Goal: Information Seeking & Learning: Learn about a topic

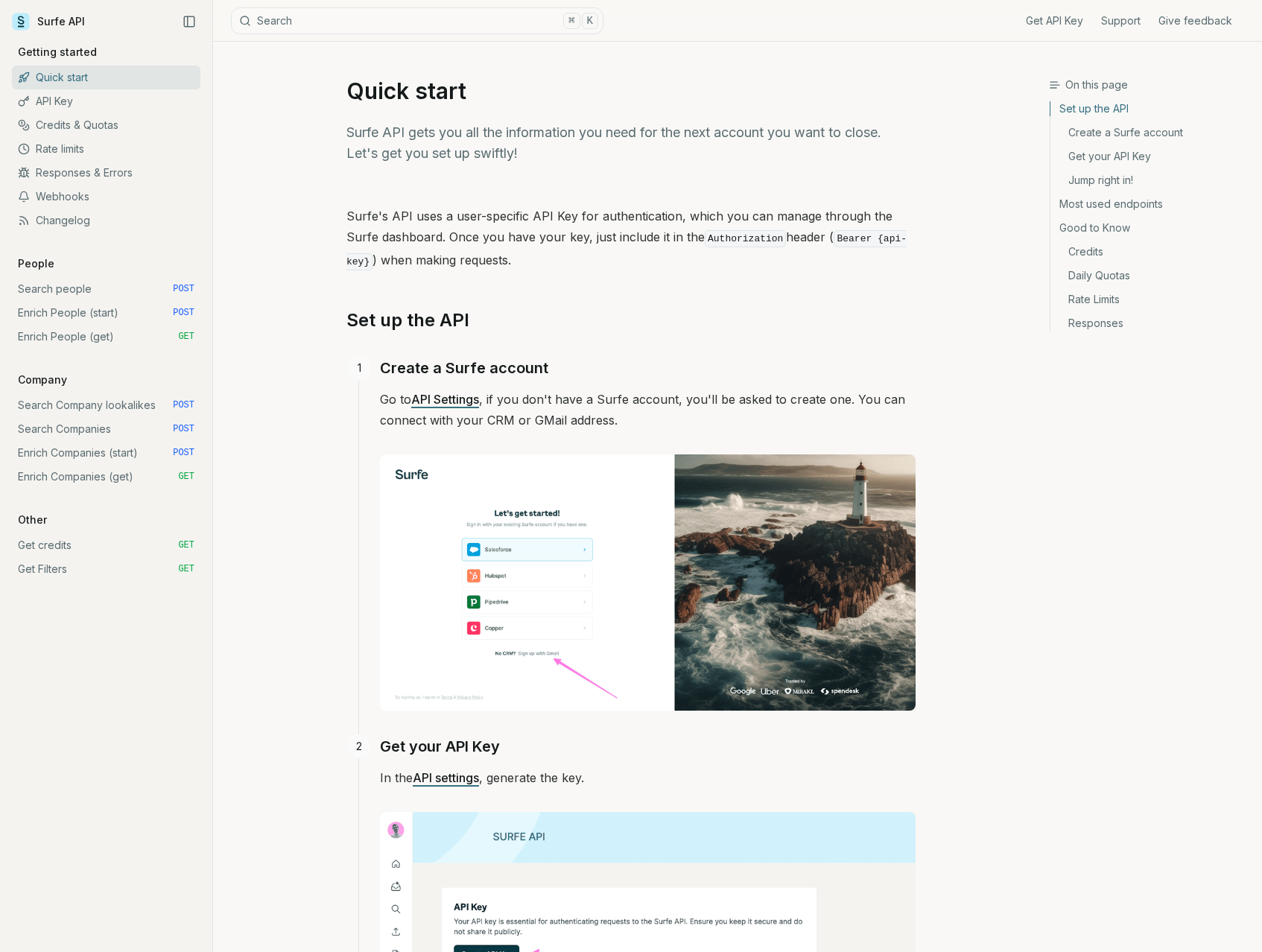
click at [73, 177] on link "Responses & Errors" at bounding box center [106, 173] width 189 height 24
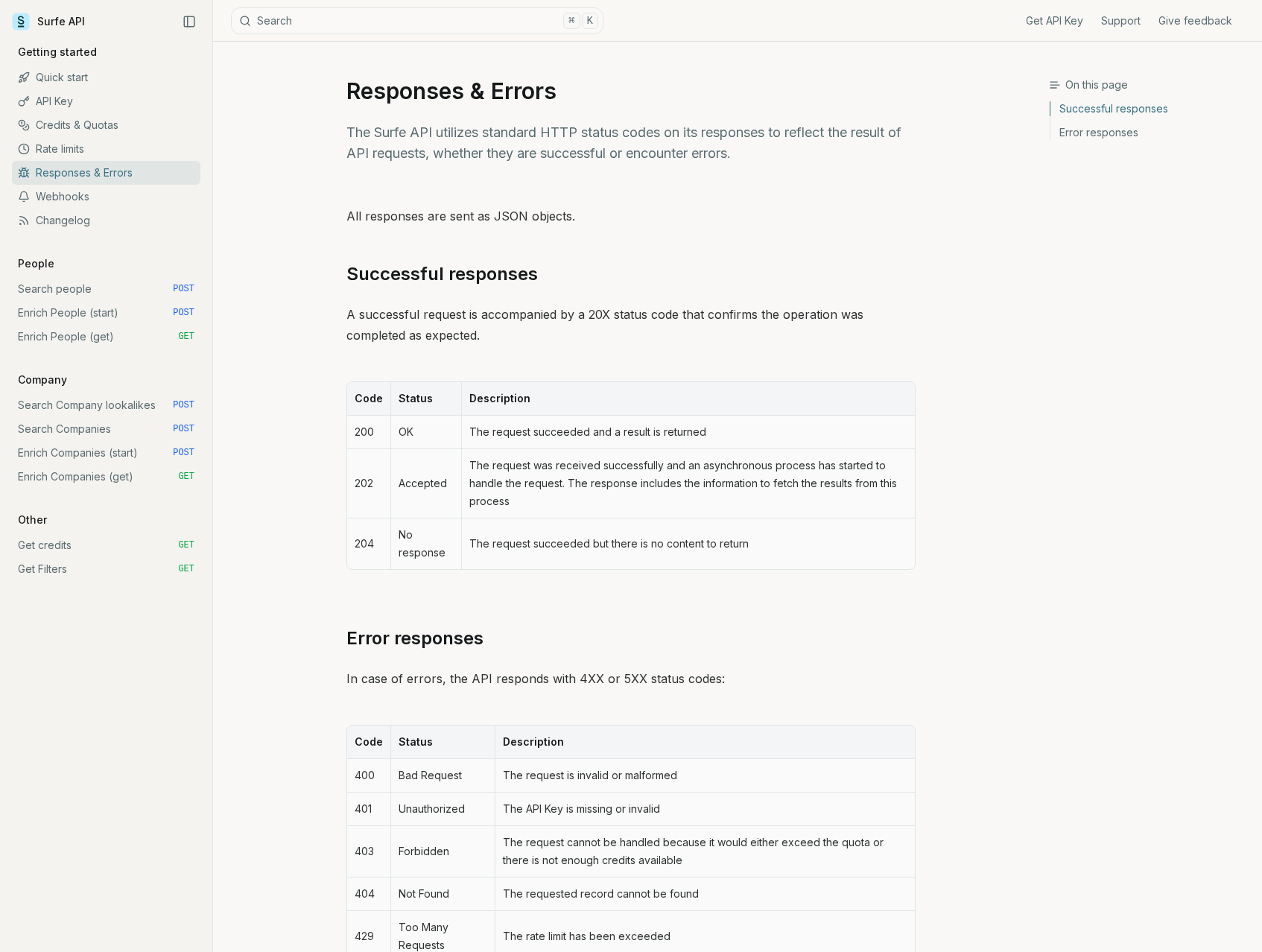
click at [89, 450] on link "Enrich Companies (start) POST" at bounding box center [106, 453] width 189 height 24
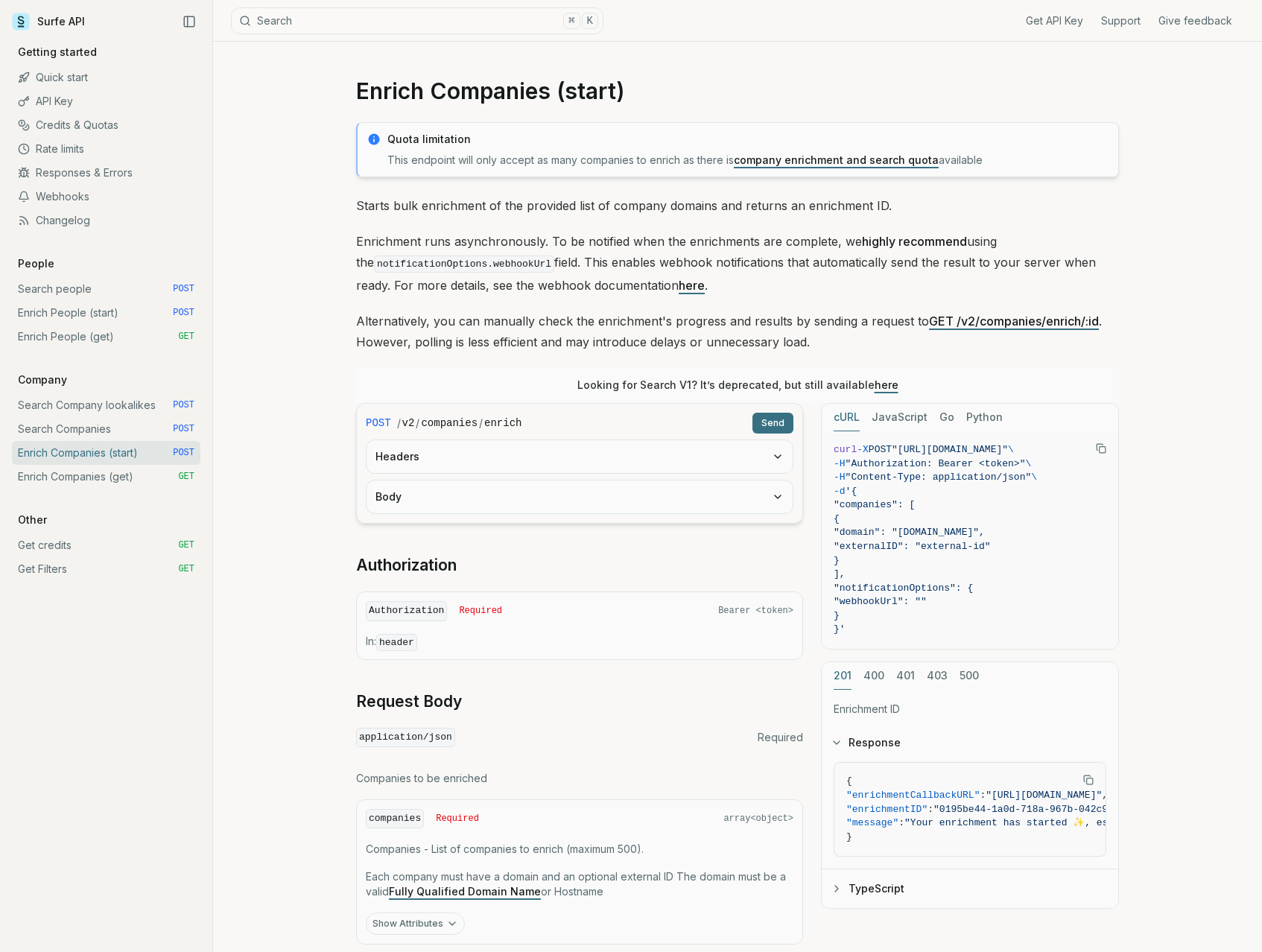
click at [46, 201] on link "Webhooks" at bounding box center [106, 196] width 189 height 24
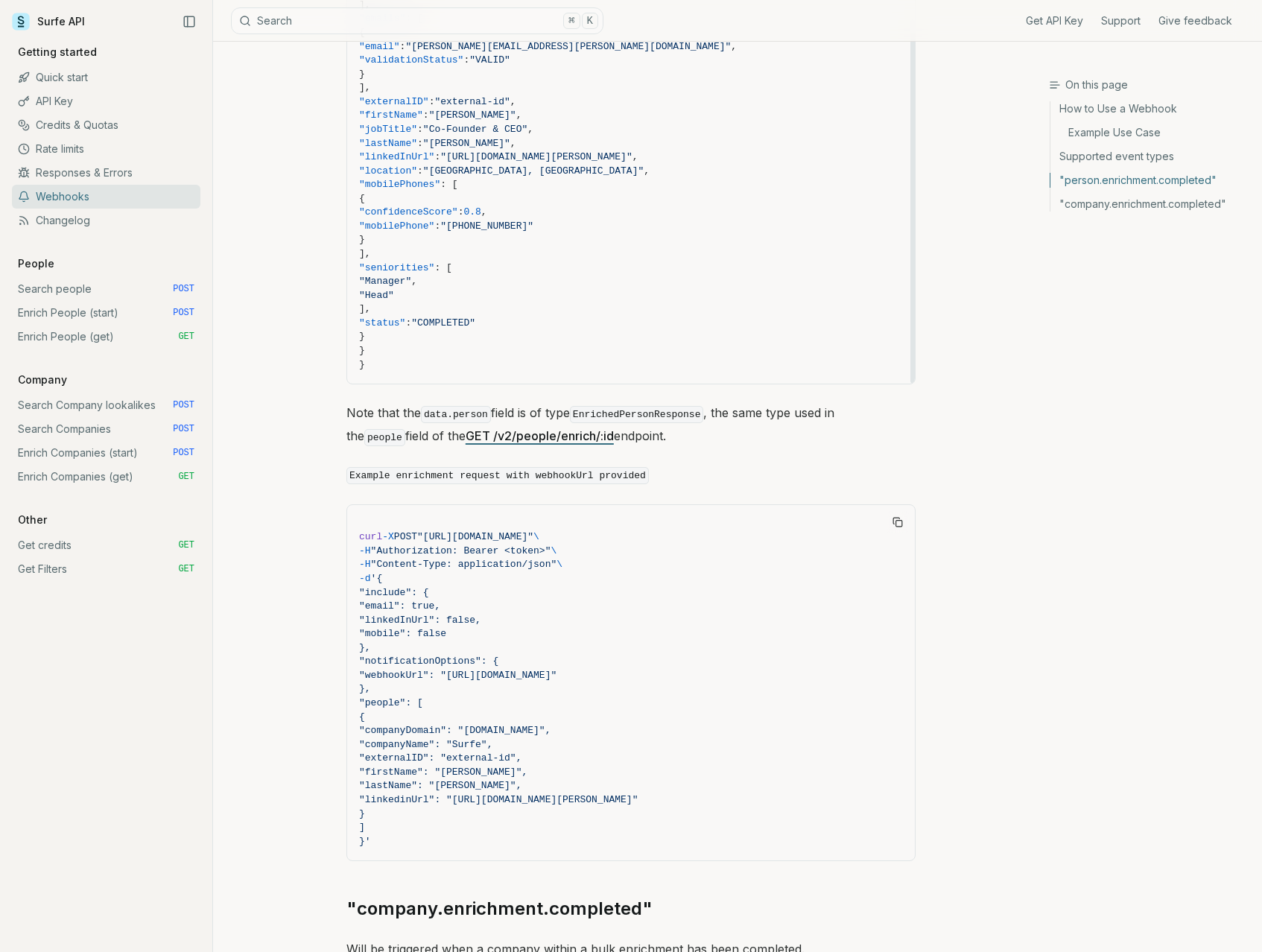
scroll to position [1577, 0]
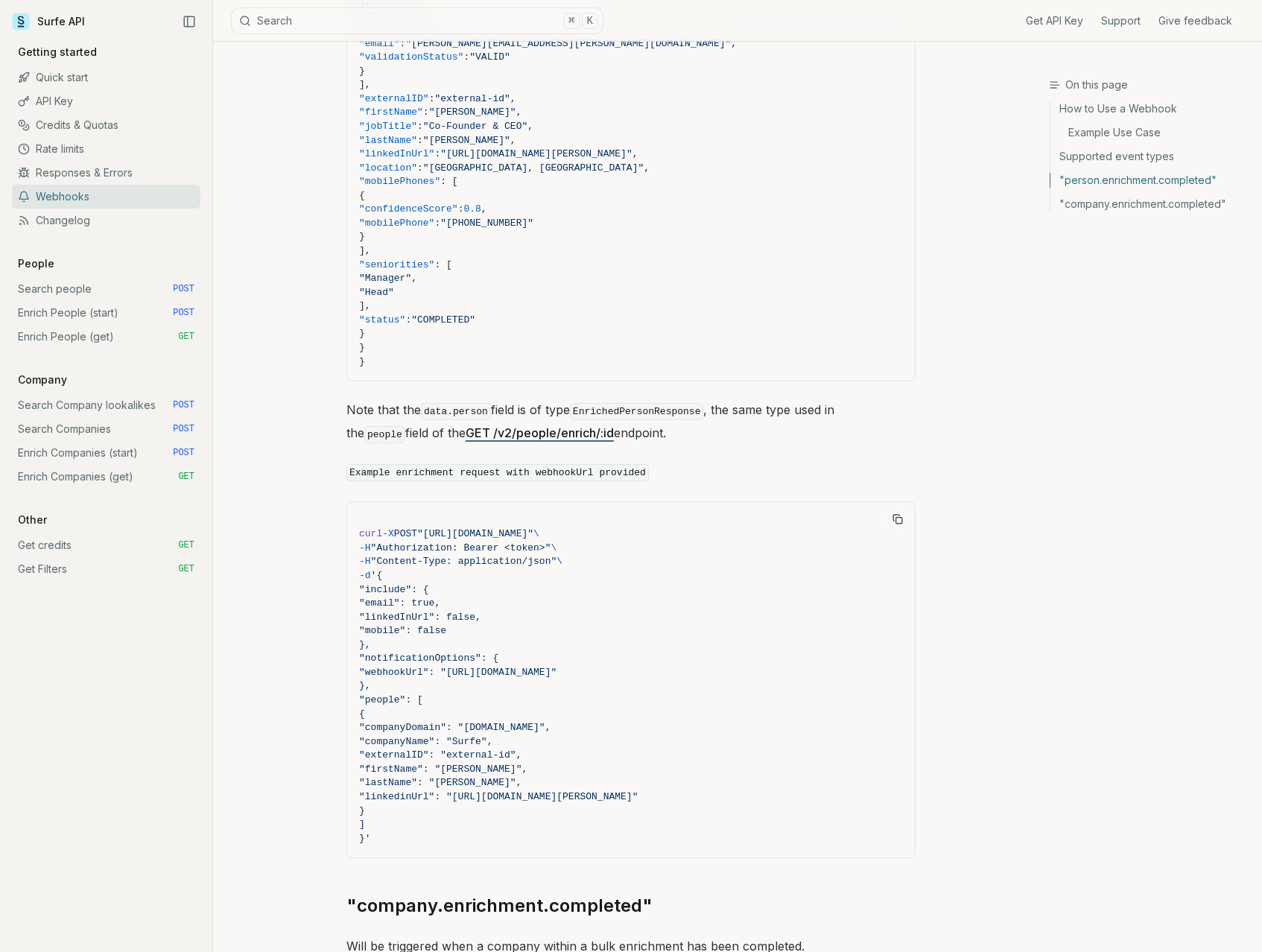
click at [73, 150] on link "Rate limits" at bounding box center [106, 149] width 189 height 24
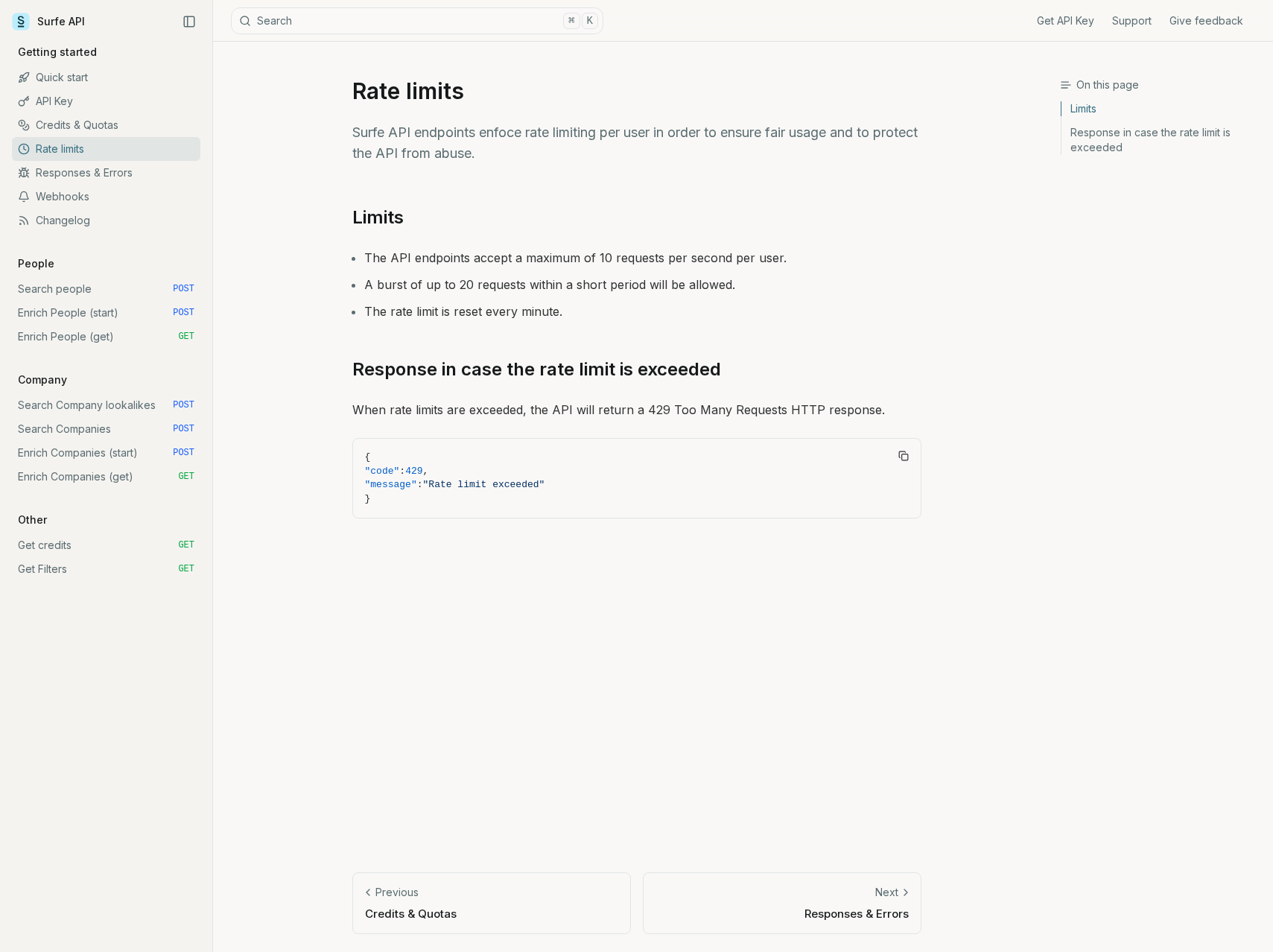
click at [109, 121] on link "Credits & Quotas" at bounding box center [106, 125] width 188 height 24
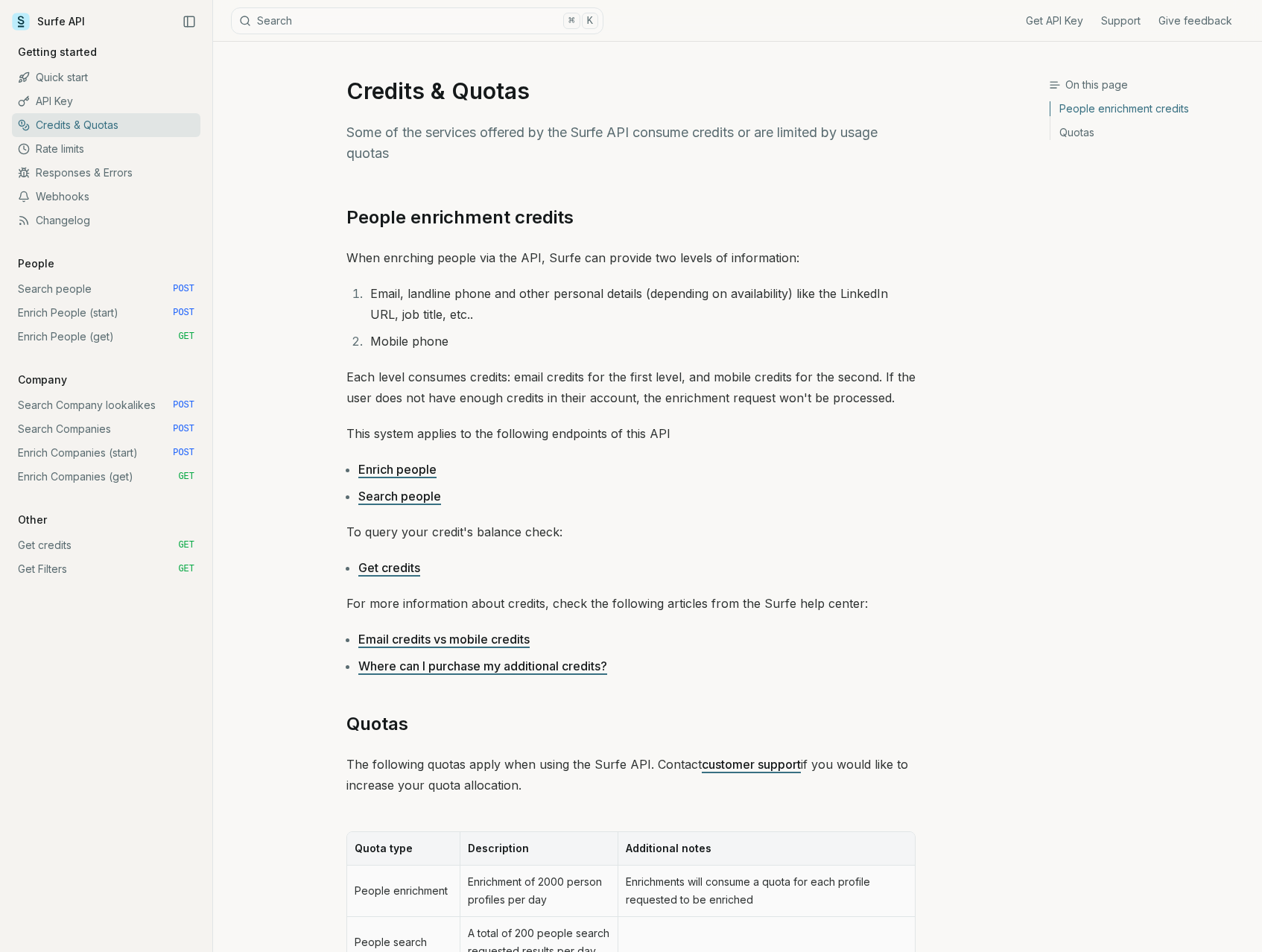
click at [38, 84] on link "Quick start" at bounding box center [106, 77] width 189 height 24
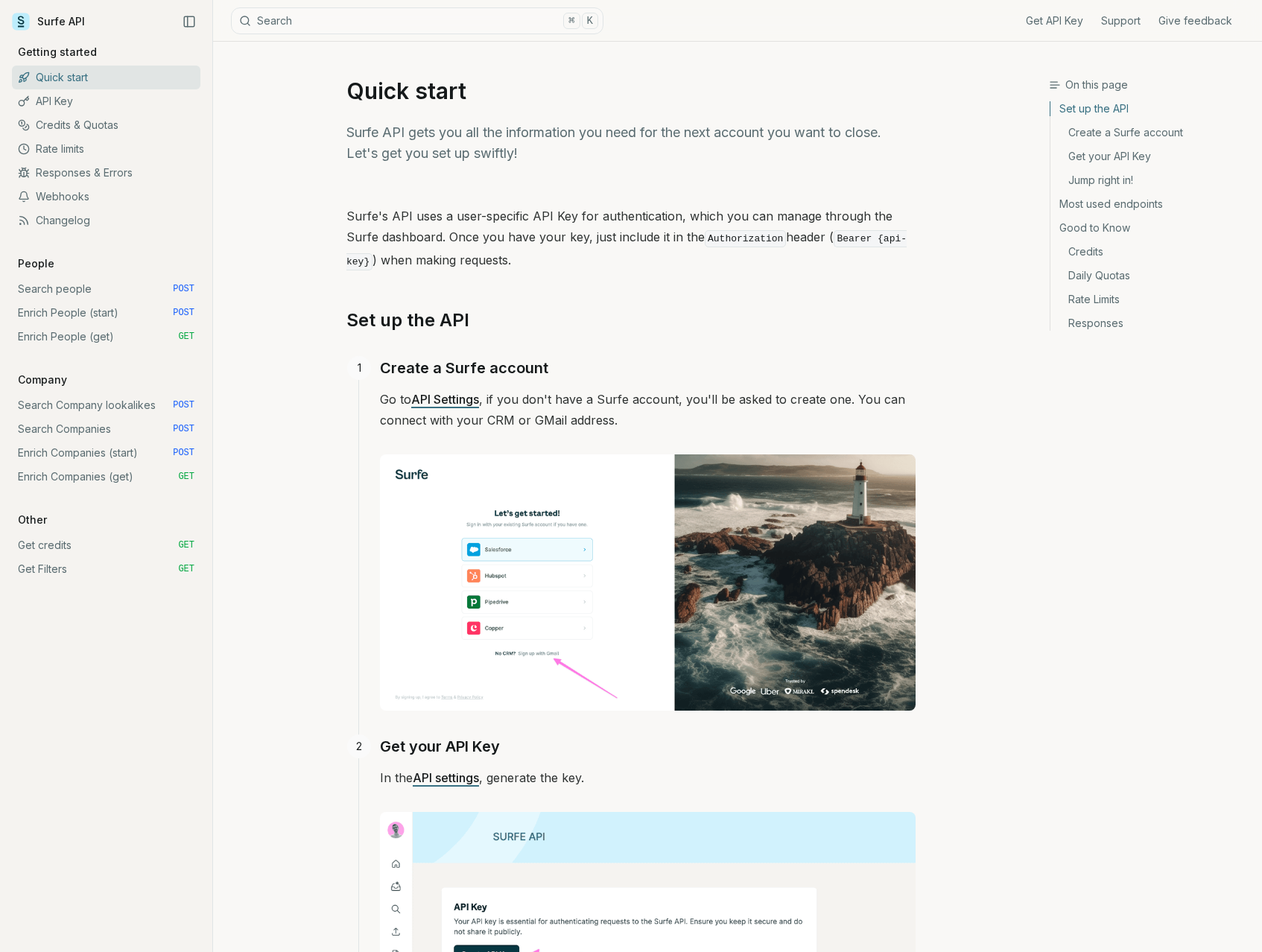
click at [53, 106] on link "API Key" at bounding box center [106, 101] width 189 height 24
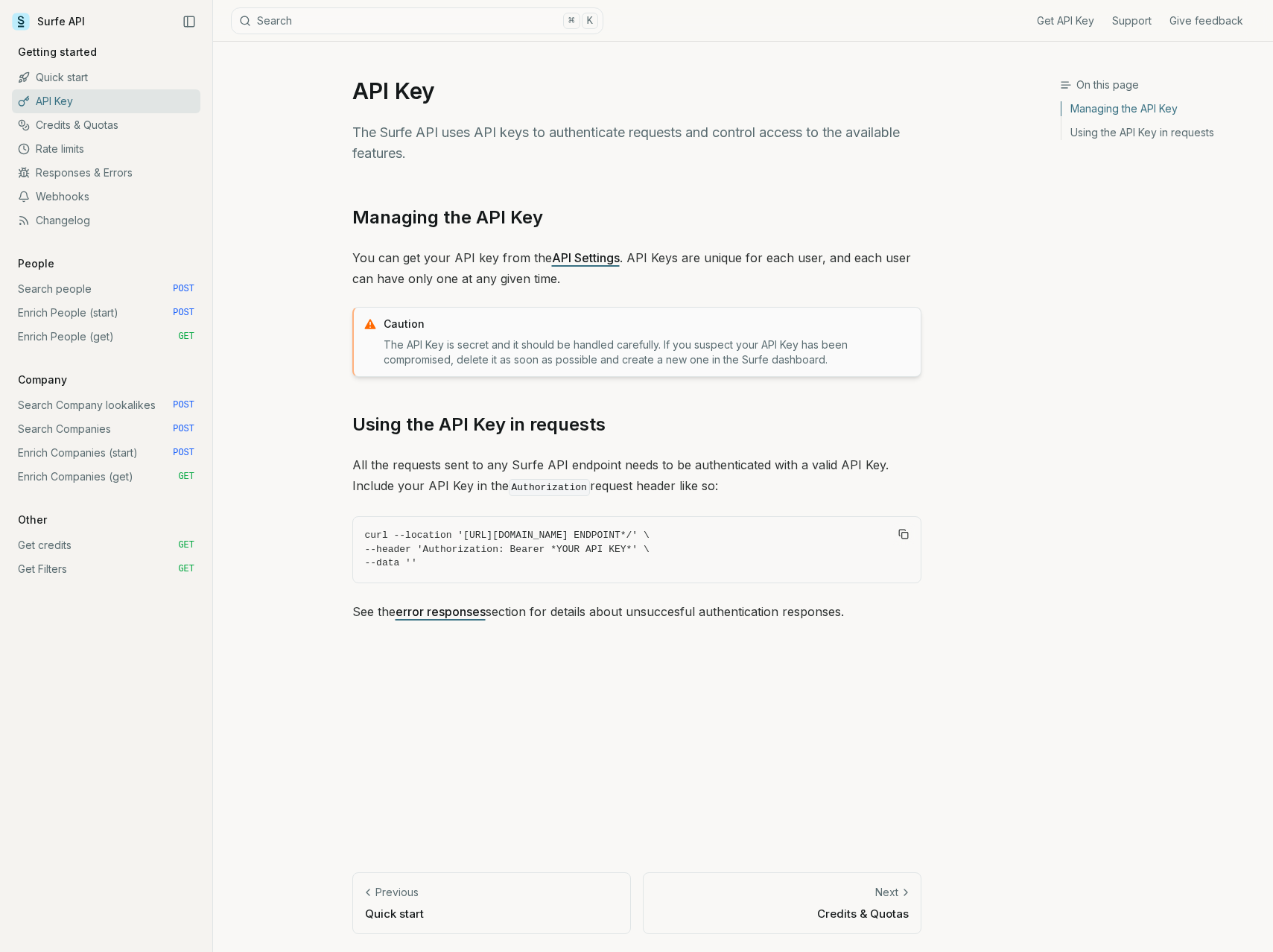
click at [54, 121] on link "Credits & Quotas" at bounding box center [106, 125] width 188 height 24
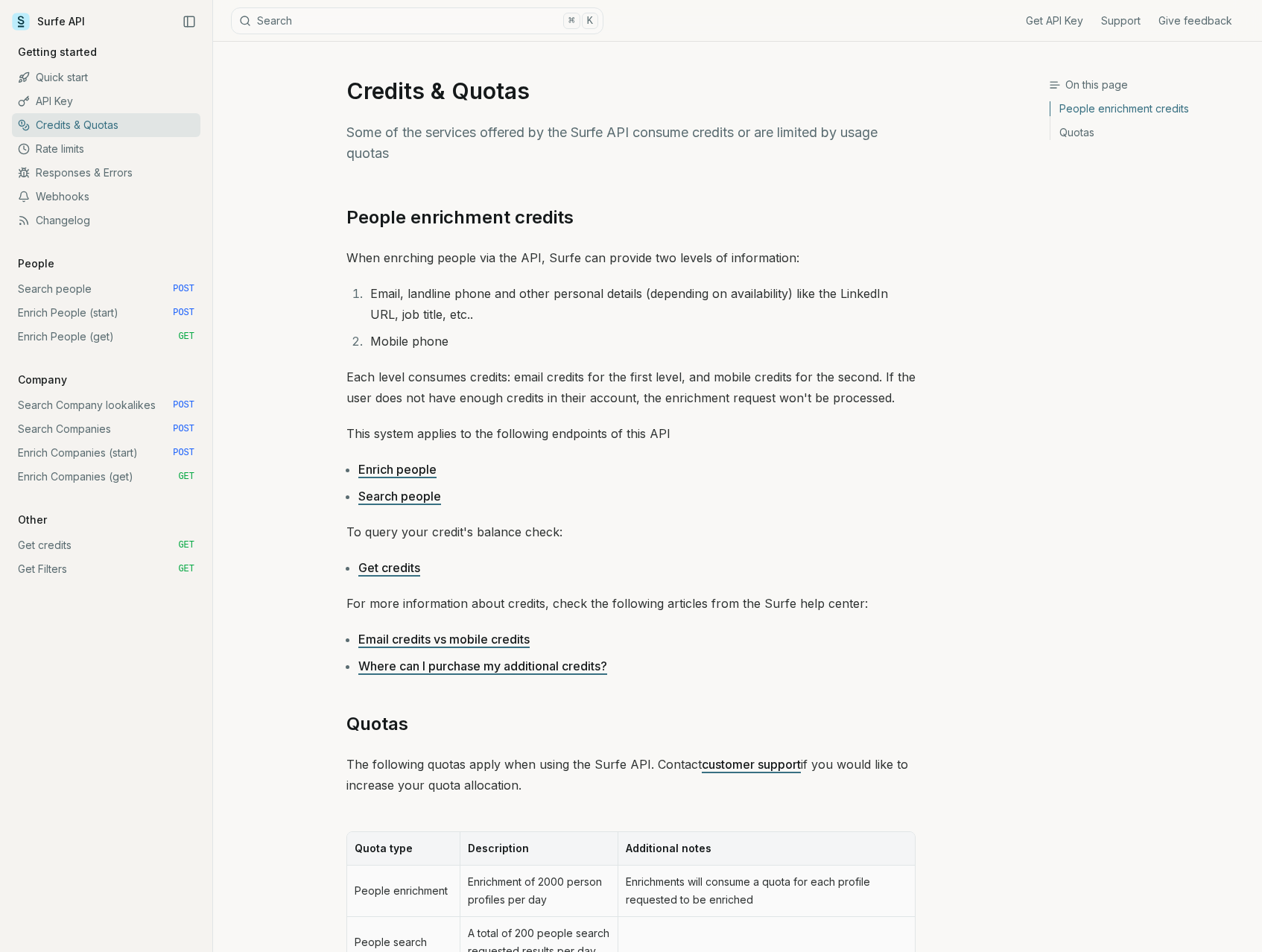
click at [72, 149] on link "Rate limits" at bounding box center [106, 149] width 189 height 24
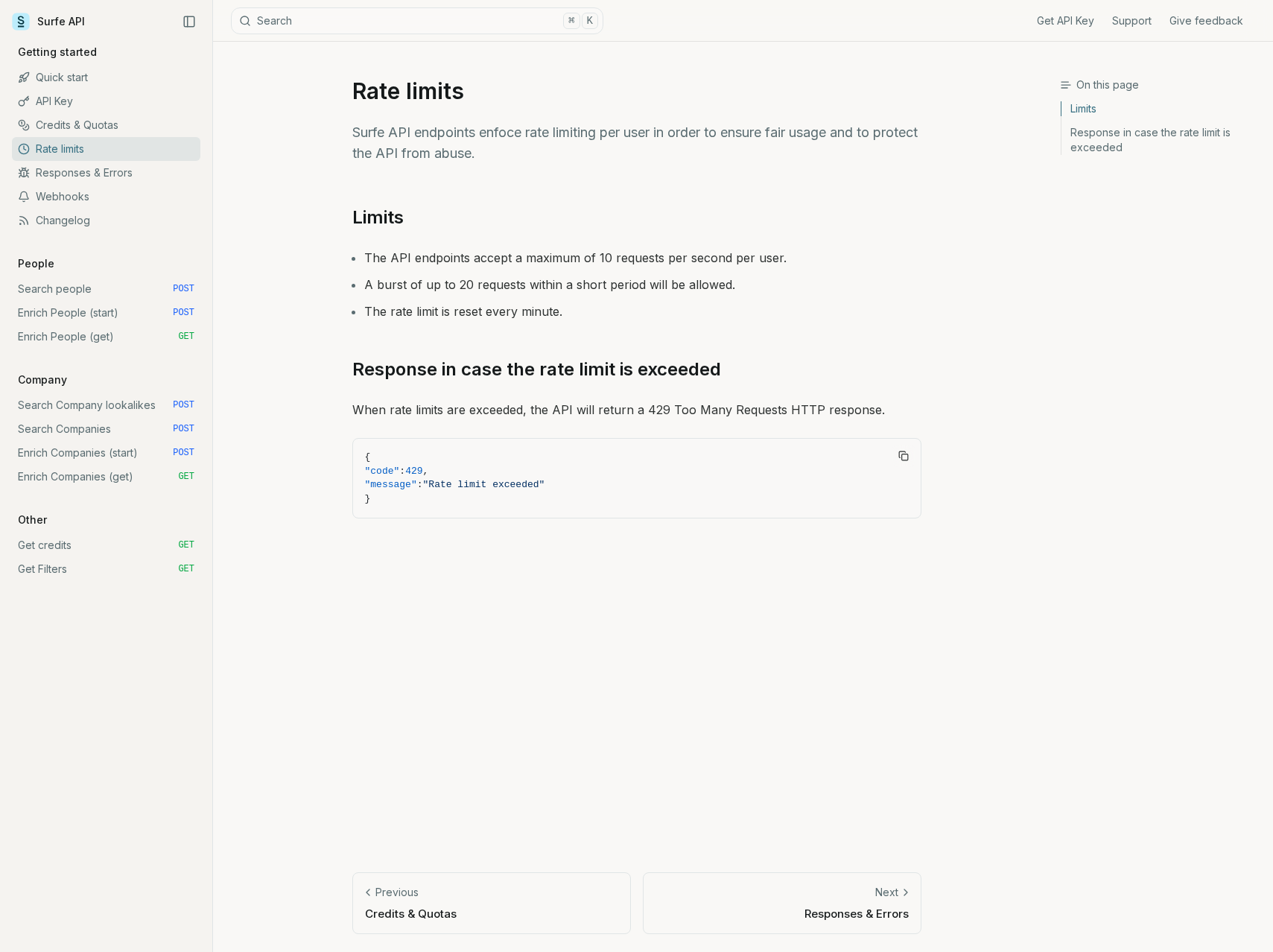
click at [100, 178] on link "Responses & Errors" at bounding box center [106, 173] width 188 height 24
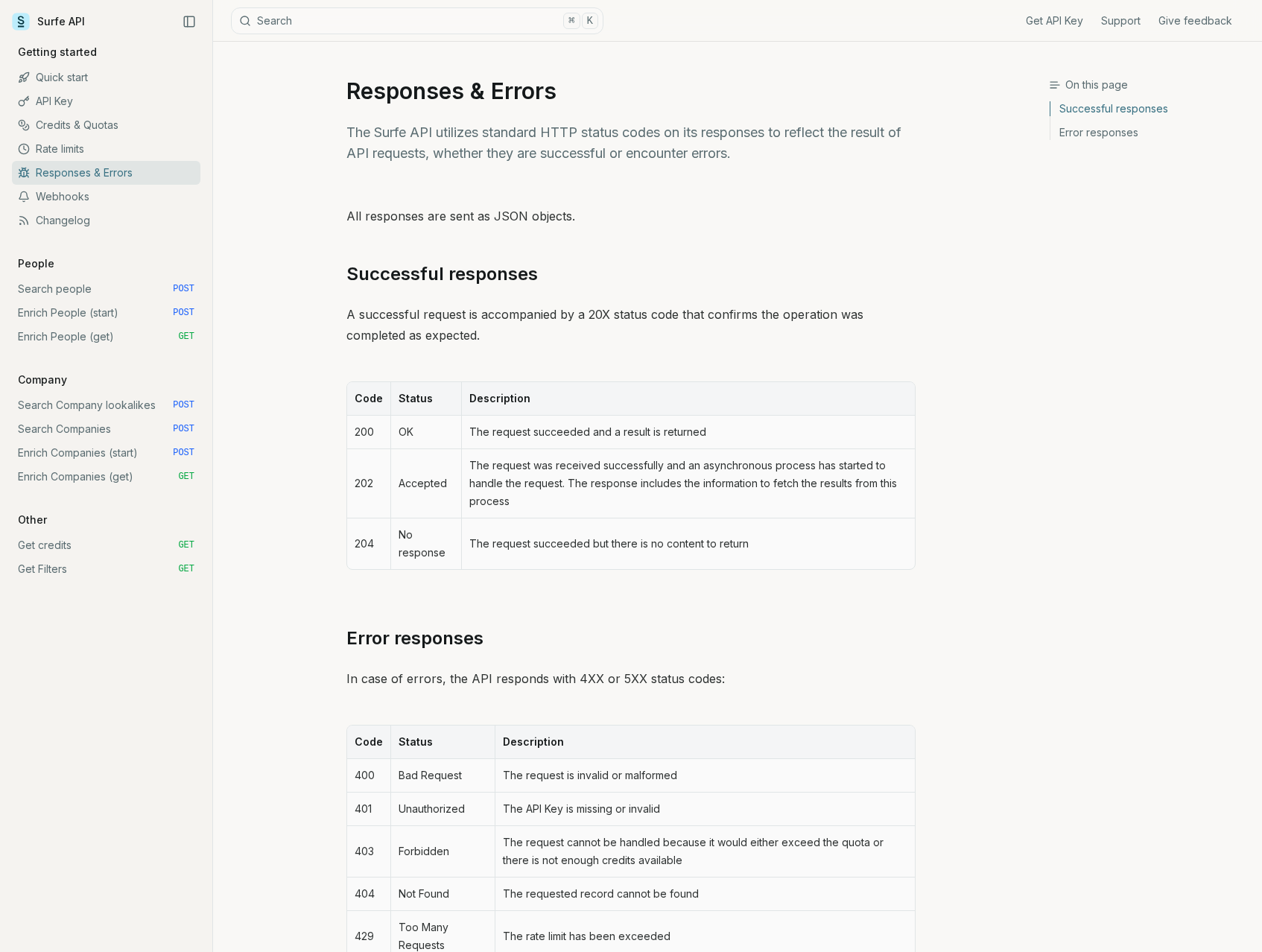
click at [97, 193] on link "Webhooks" at bounding box center [106, 196] width 189 height 24
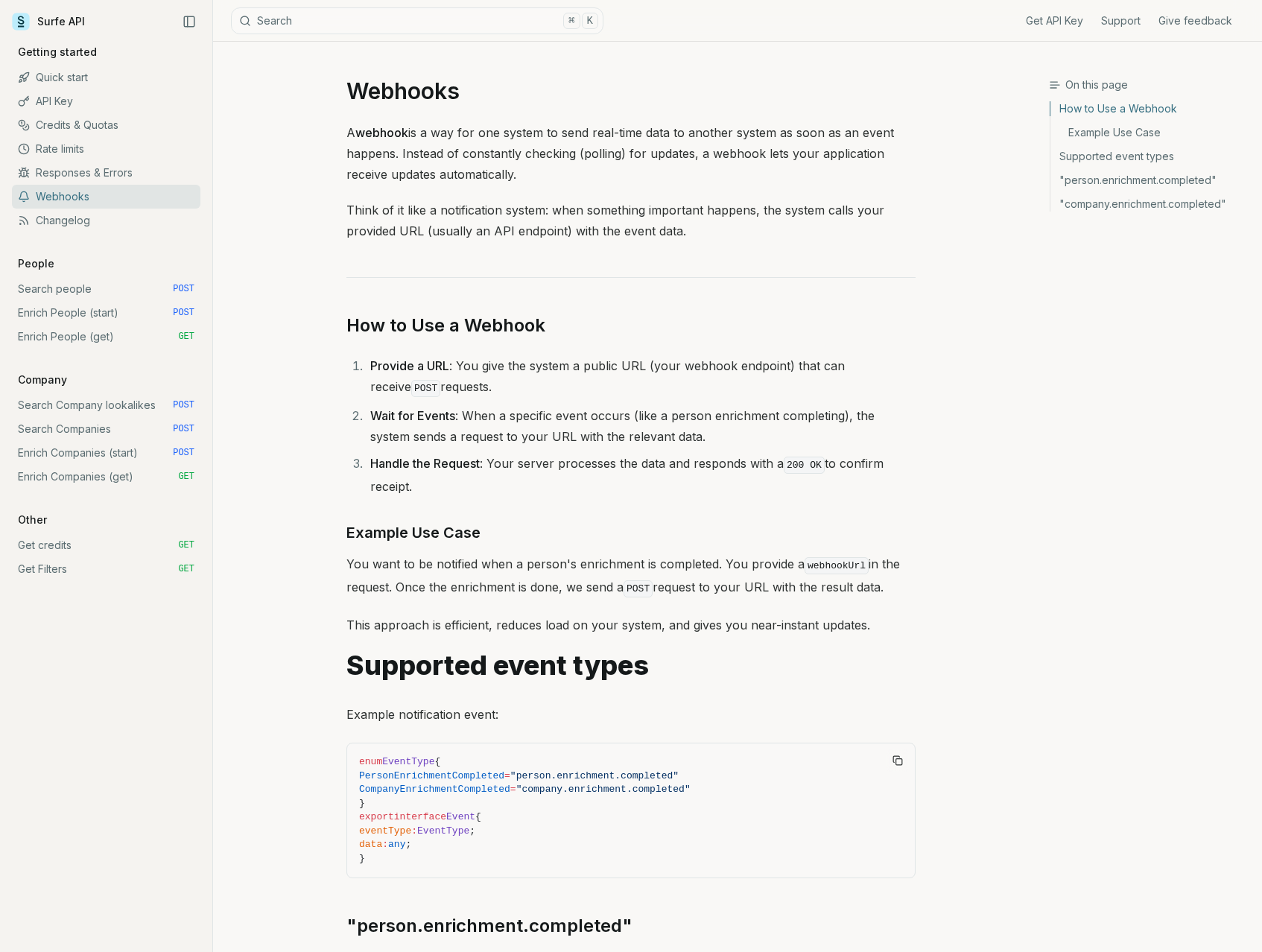
click at [82, 220] on link "Changelog" at bounding box center [106, 220] width 189 height 24
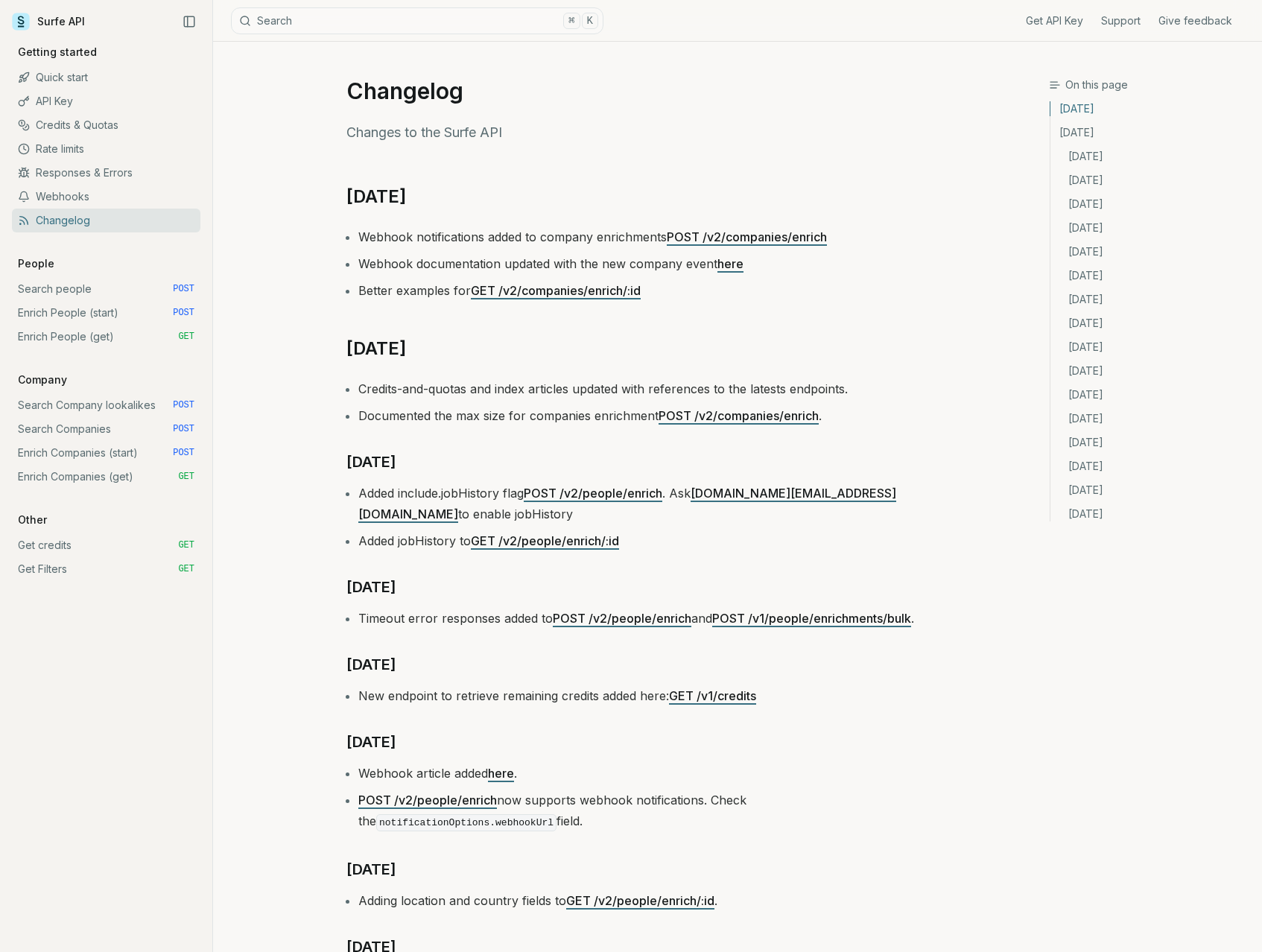
click at [79, 292] on link "Search people POST" at bounding box center [106, 289] width 189 height 24
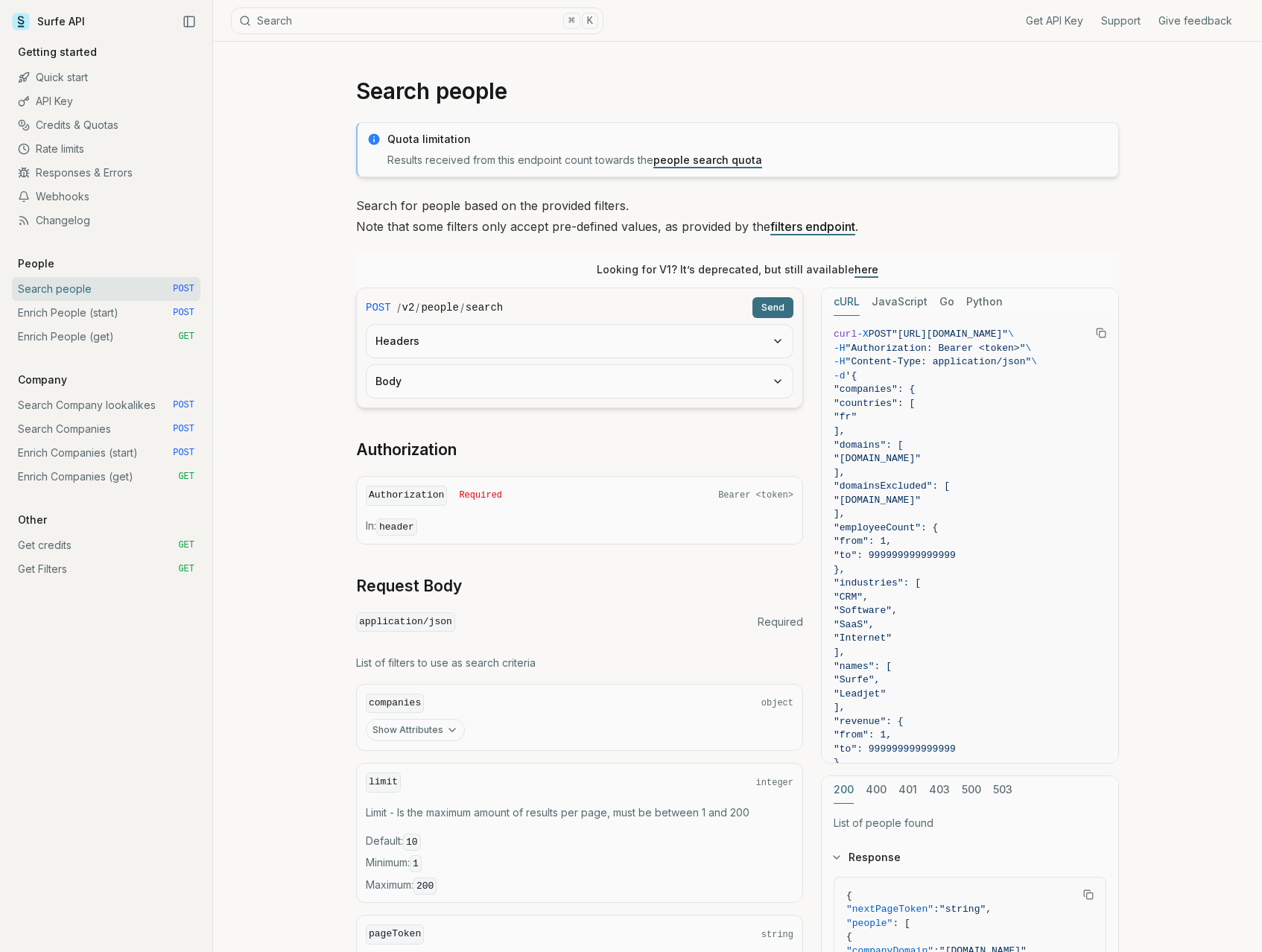
click at [73, 311] on link "Enrich People (start) POST" at bounding box center [106, 313] width 189 height 24
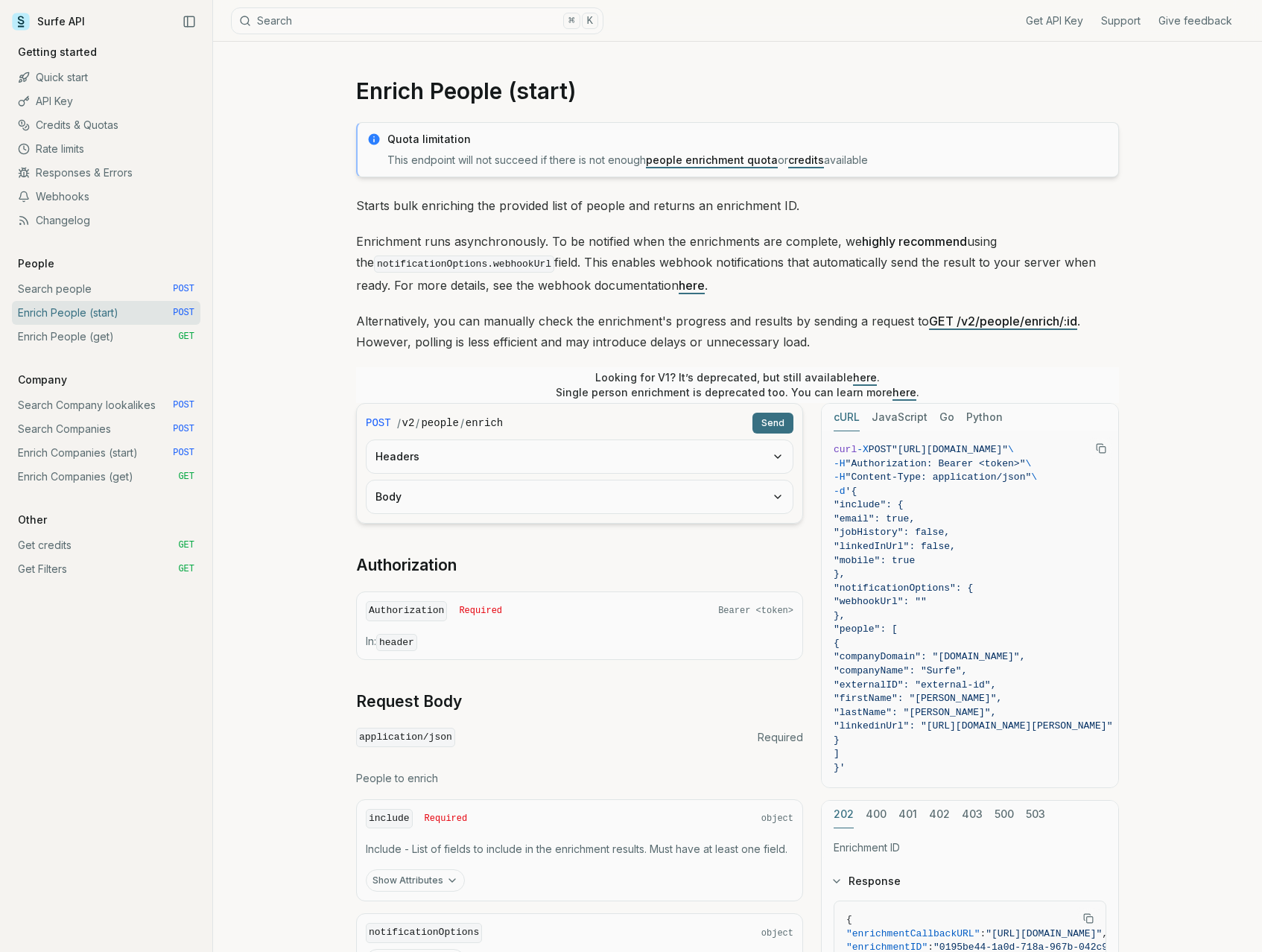
click at [68, 335] on link "Enrich People (get) GET" at bounding box center [106, 337] width 189 height 24
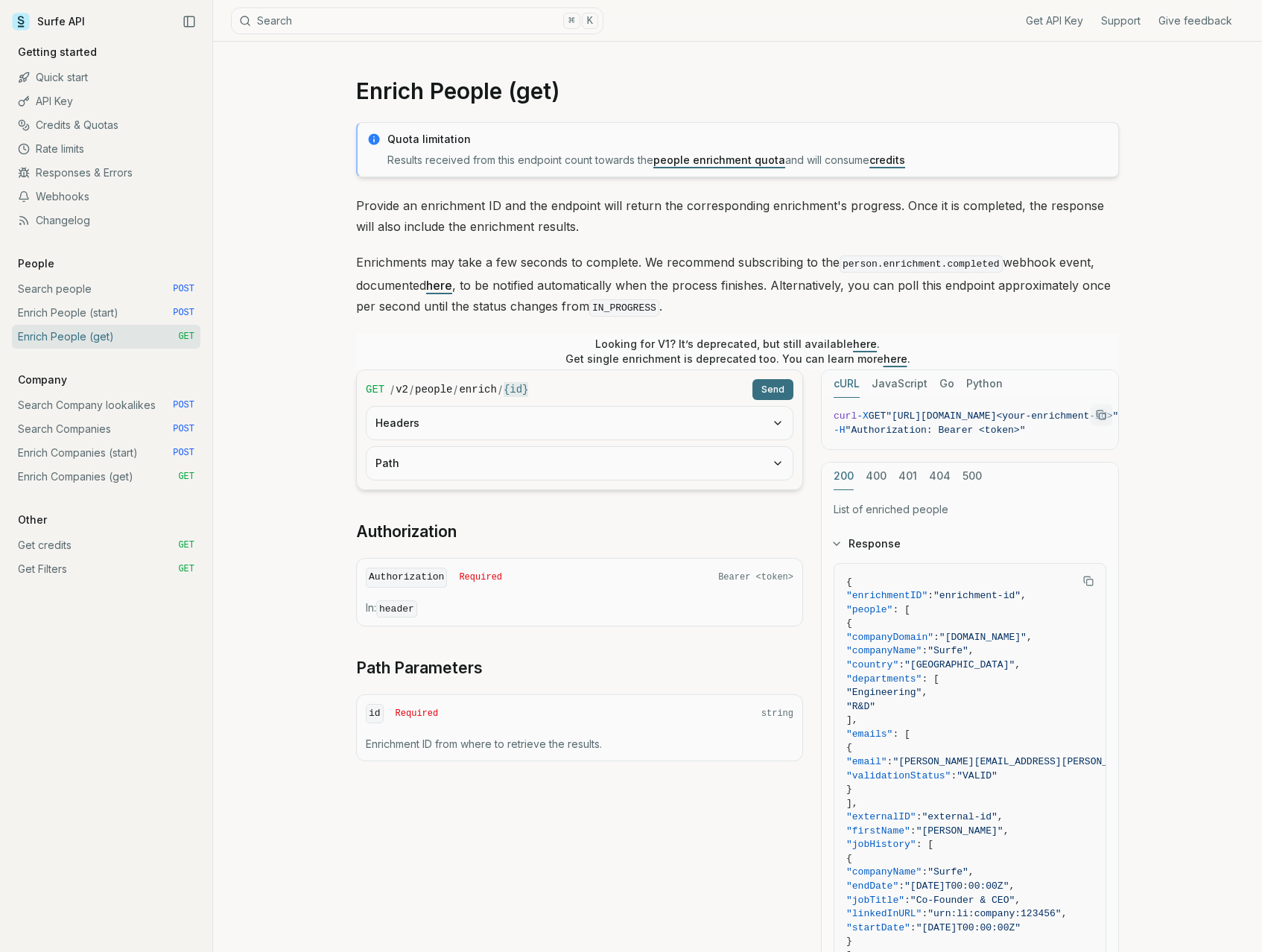
click at [56, 459] on link "Enrich Companies (start) POST" at bounding box center [106, 453] width 189 height 24
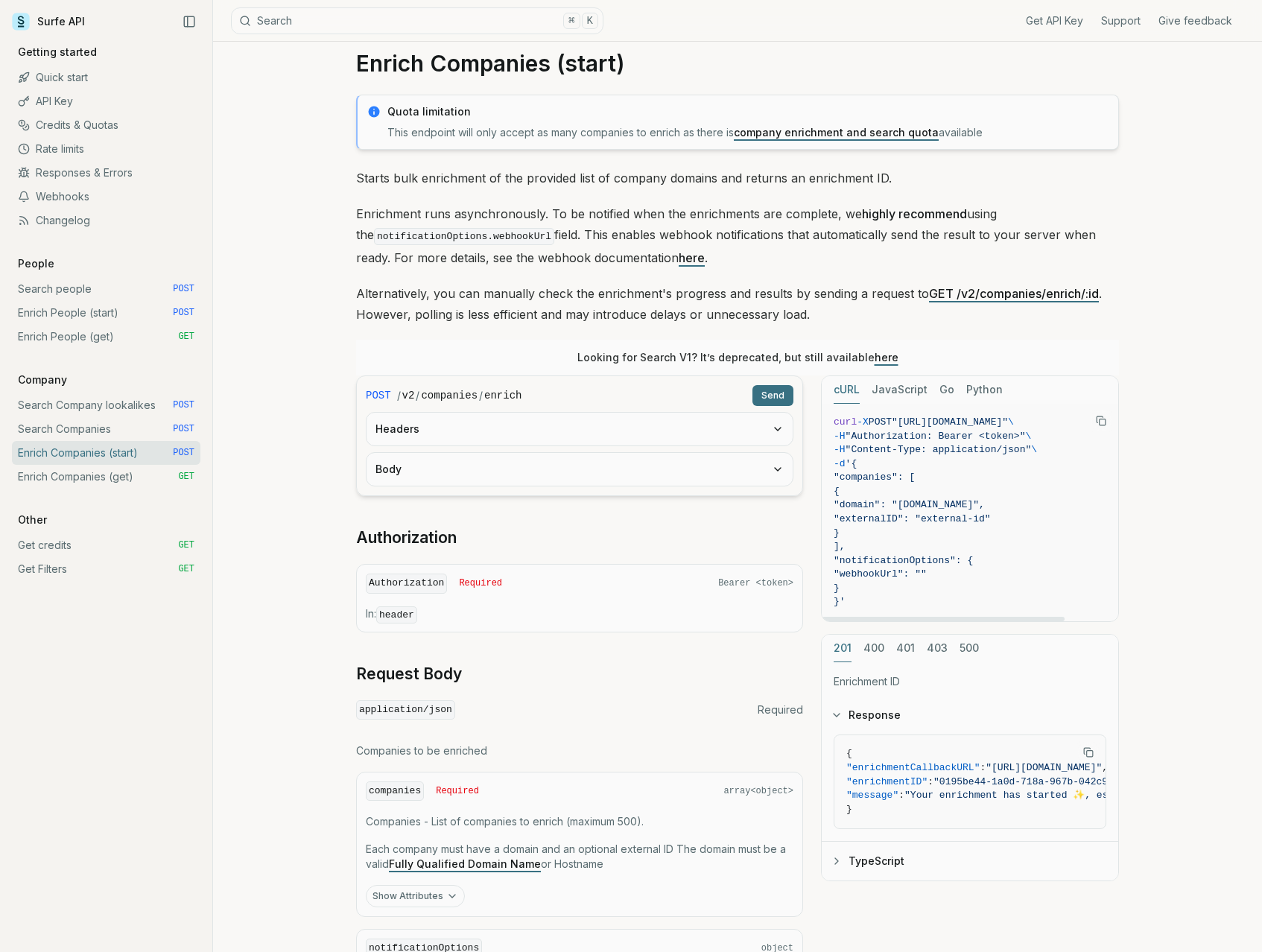
click at [611, 412] on div "Headers" at bounding box center [579, 429] width 427 height 34
click at [610, 419] on button "Headers" at bounding box center [579, 429] width 426 height 33
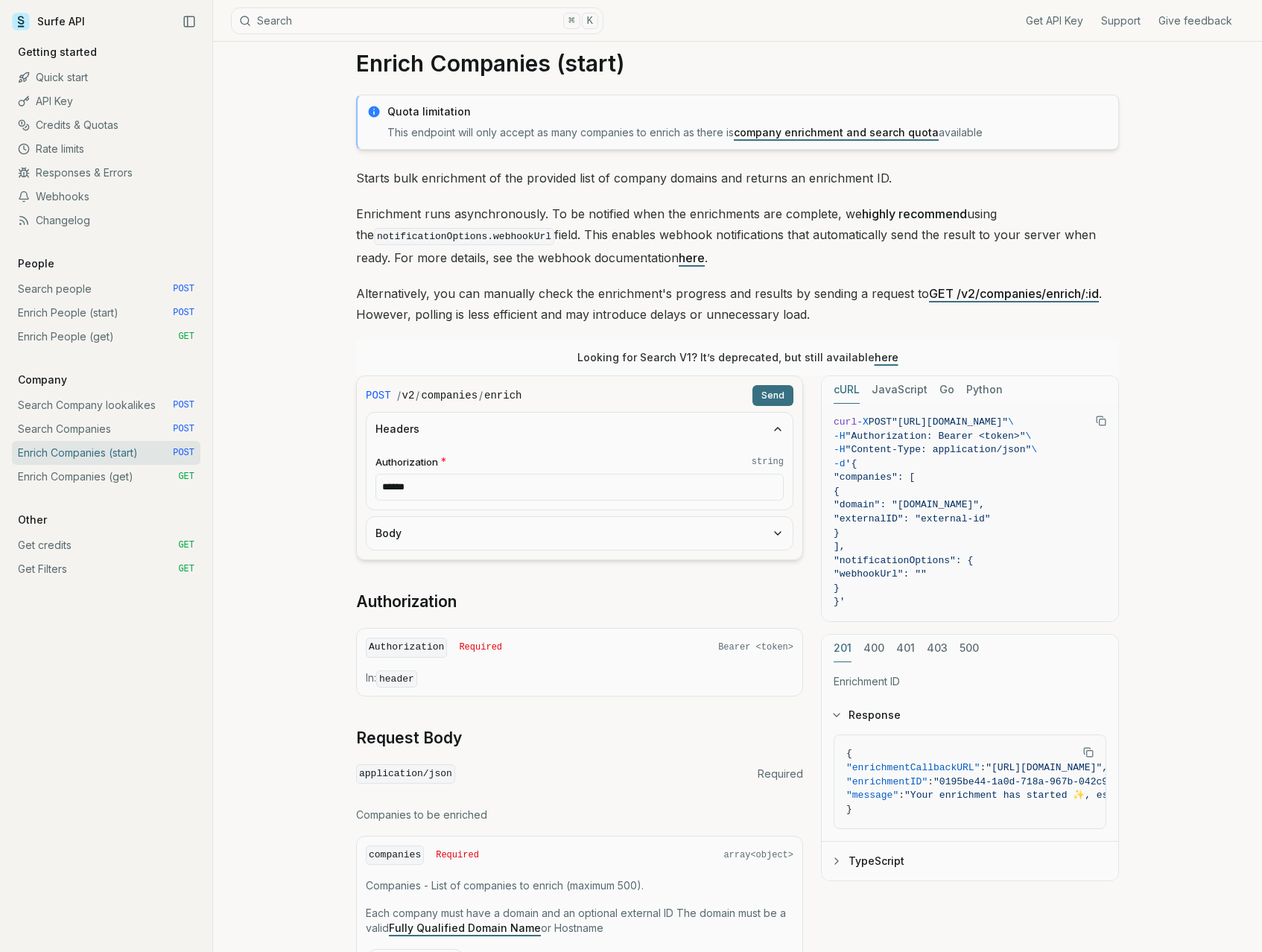
click at [610, 419] on button "Headers" at bounding box center [579, 429] width 426 height 33
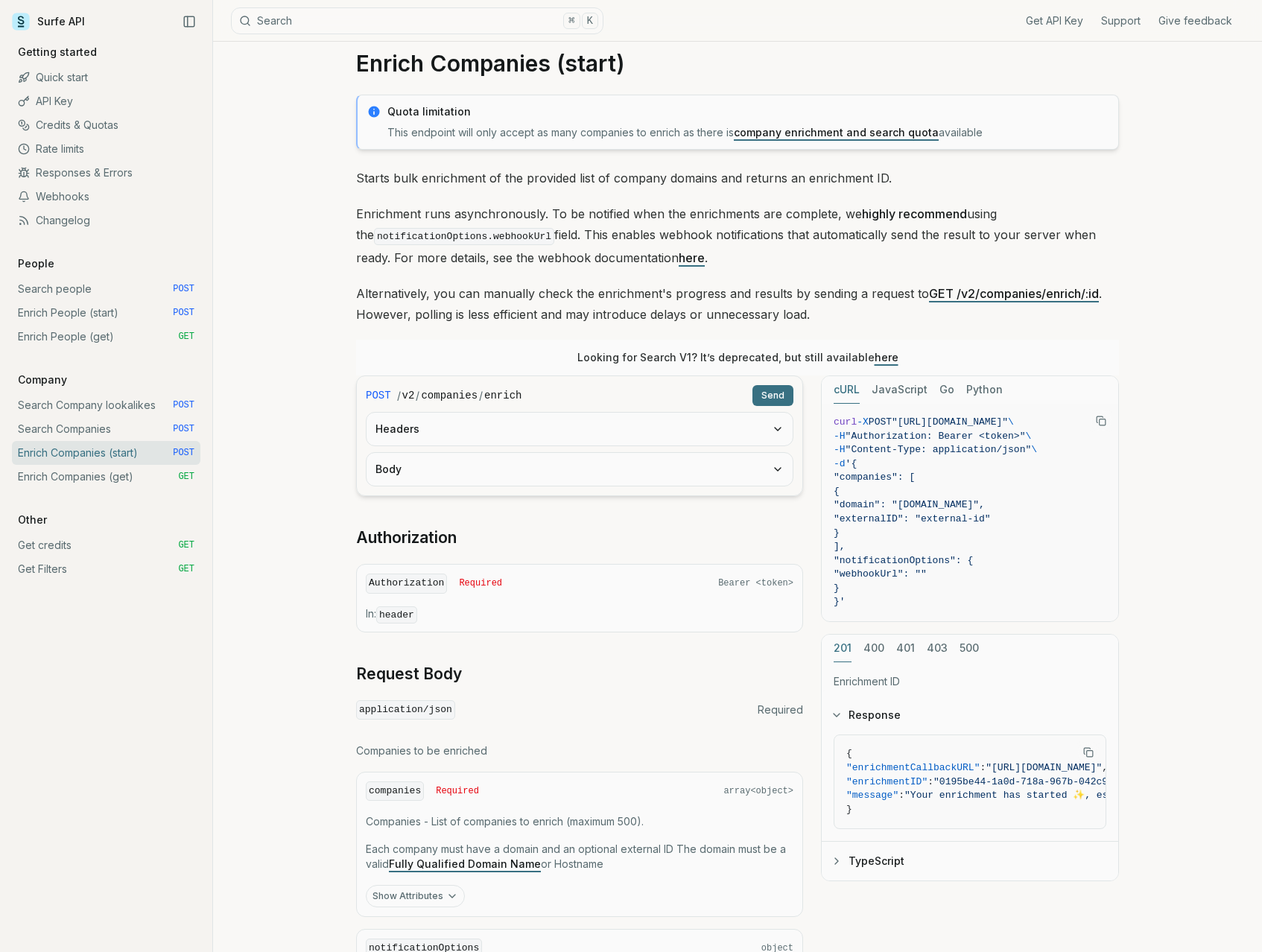
click at [584, 476] on button "Body" at bounding box center [579, 469] width 426 height 33
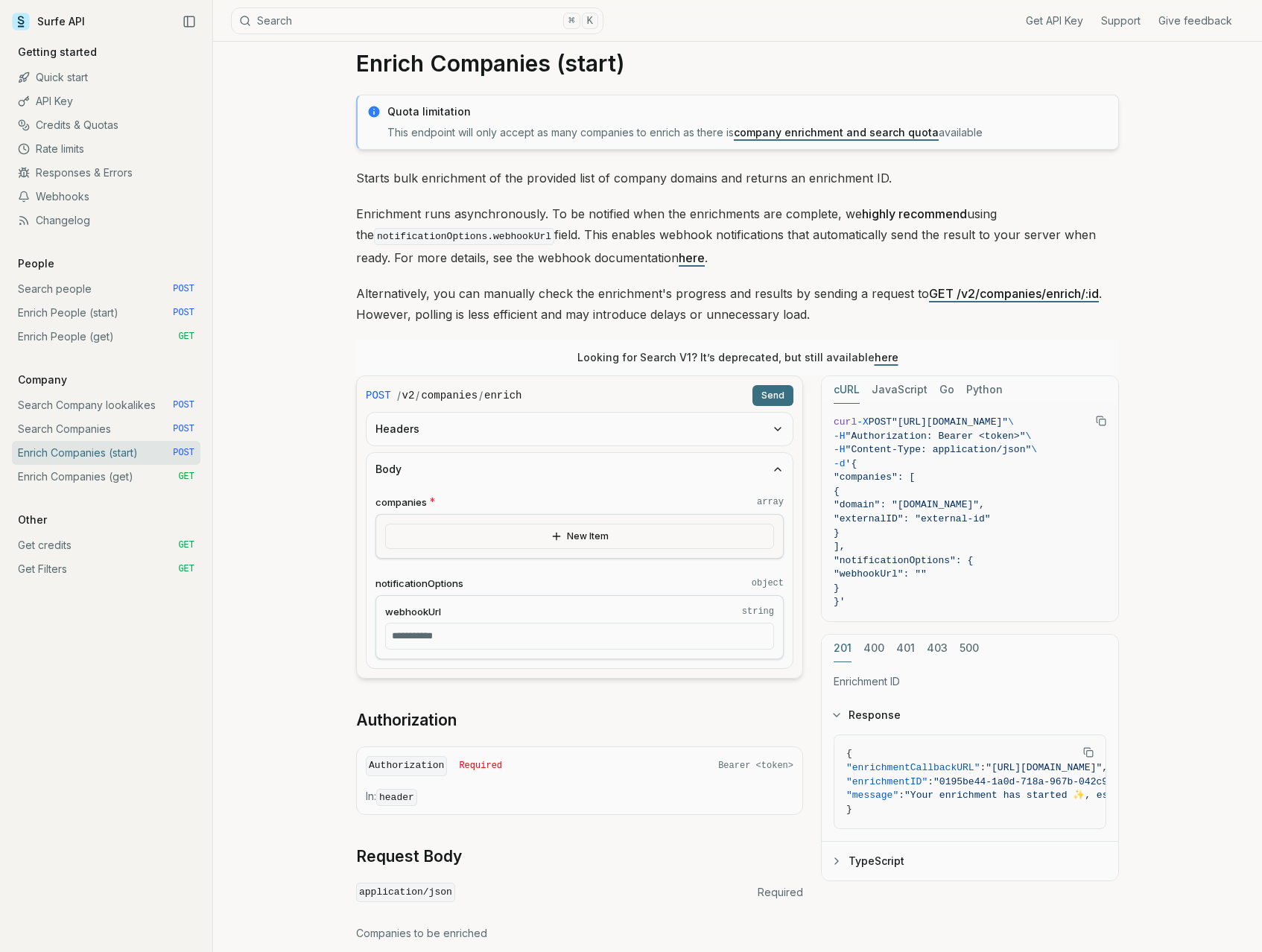
click at [584, 476] on button "Body" at bounding box center [579, 469] width 426 height 33
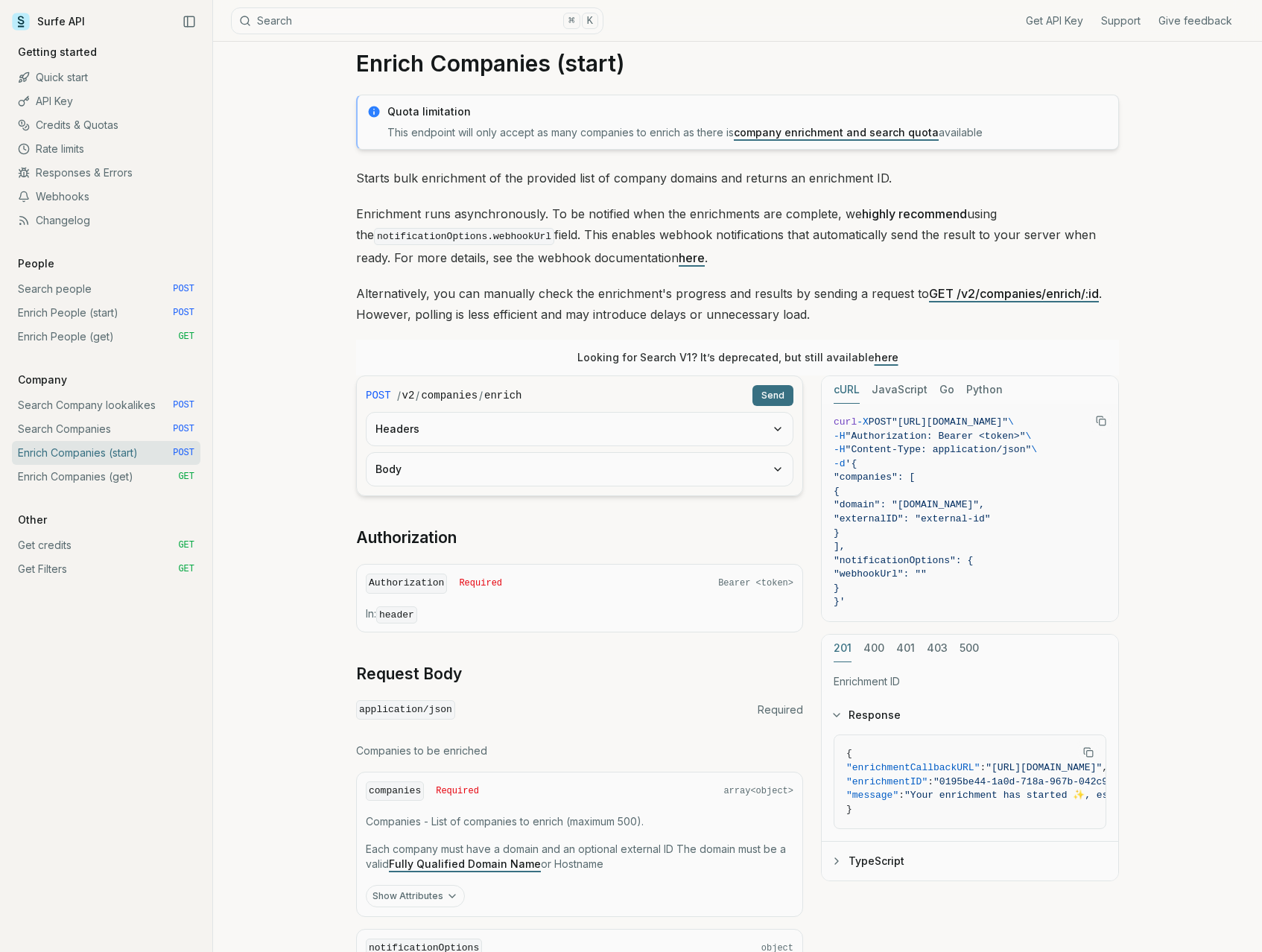
scroll to position [55, 0]
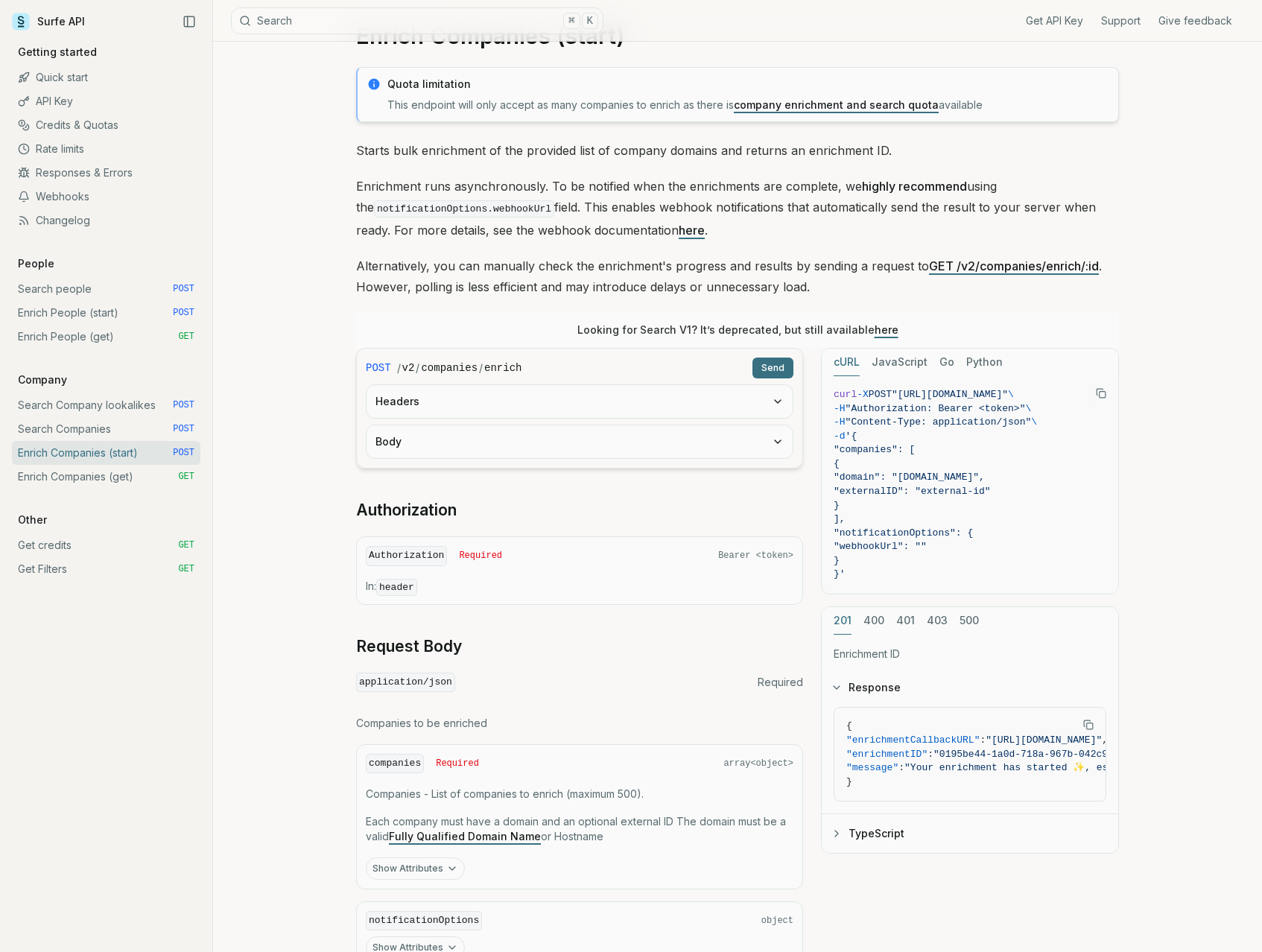
click at [515, 411] on button "Headers" at bounding box center [579, 401] width 426 height 33
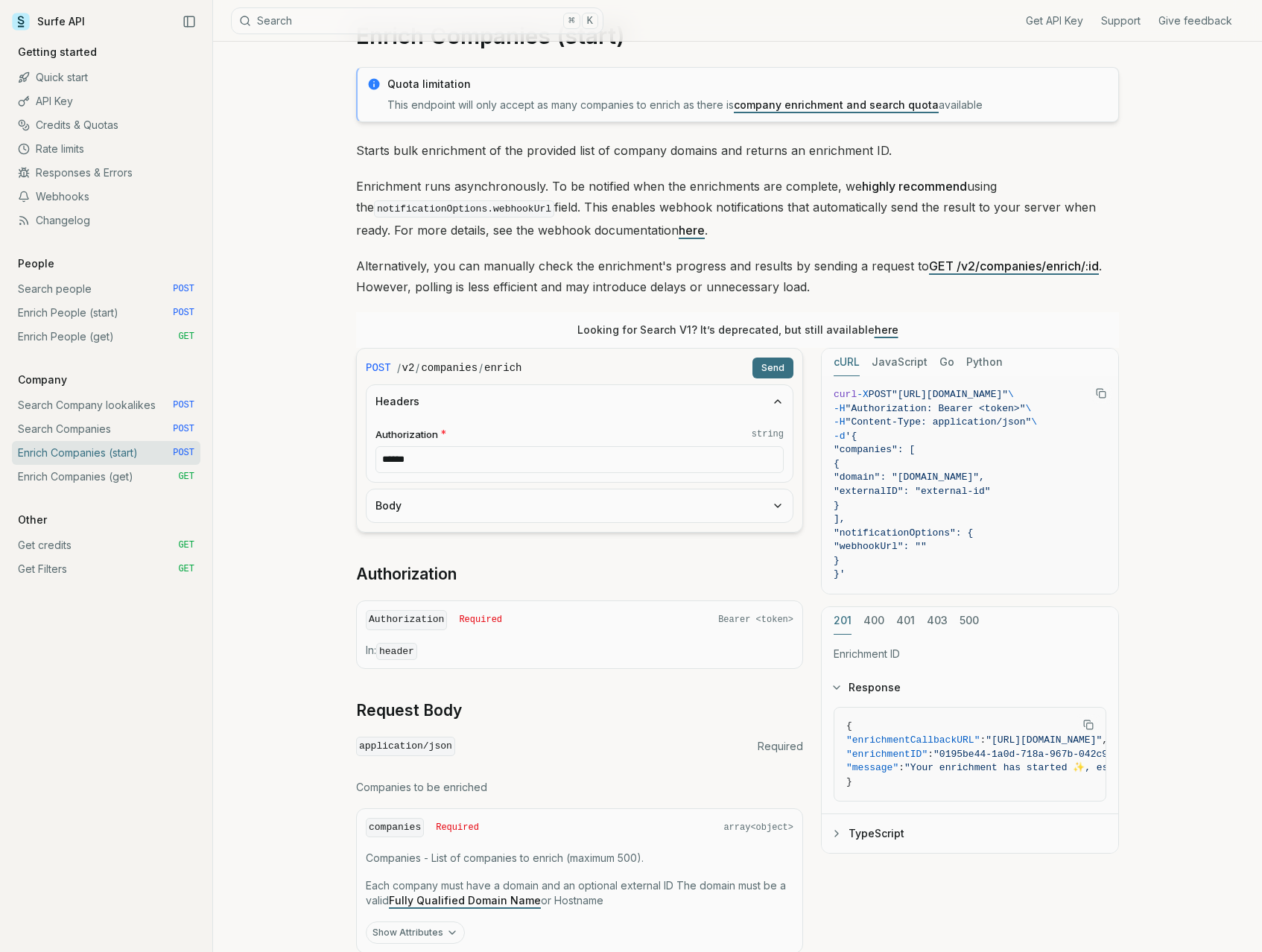
click at [515, 411] on button "Headers" at bounding box center [579, 401] width 426 height 33
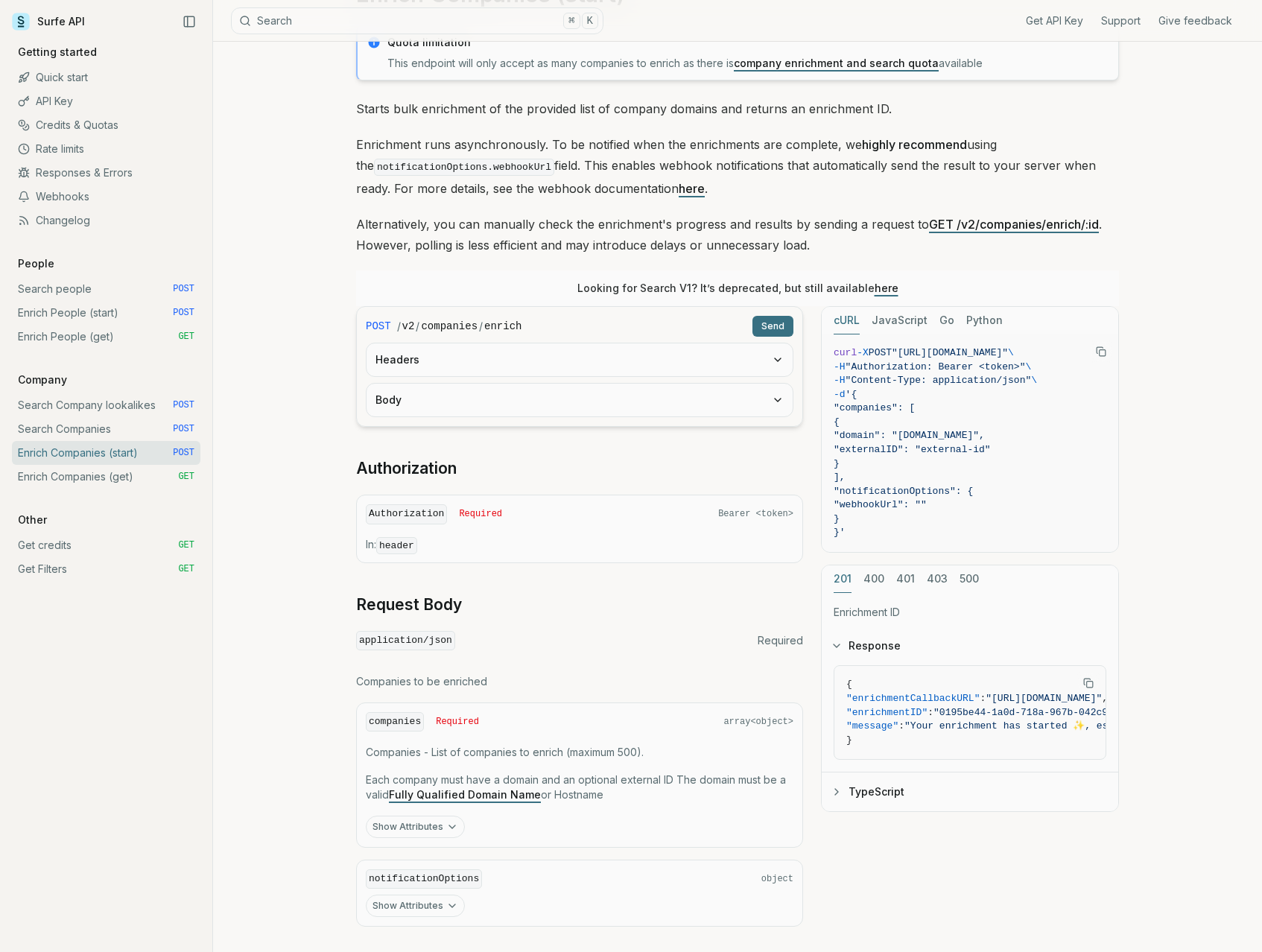
scroll to position [186, 0]
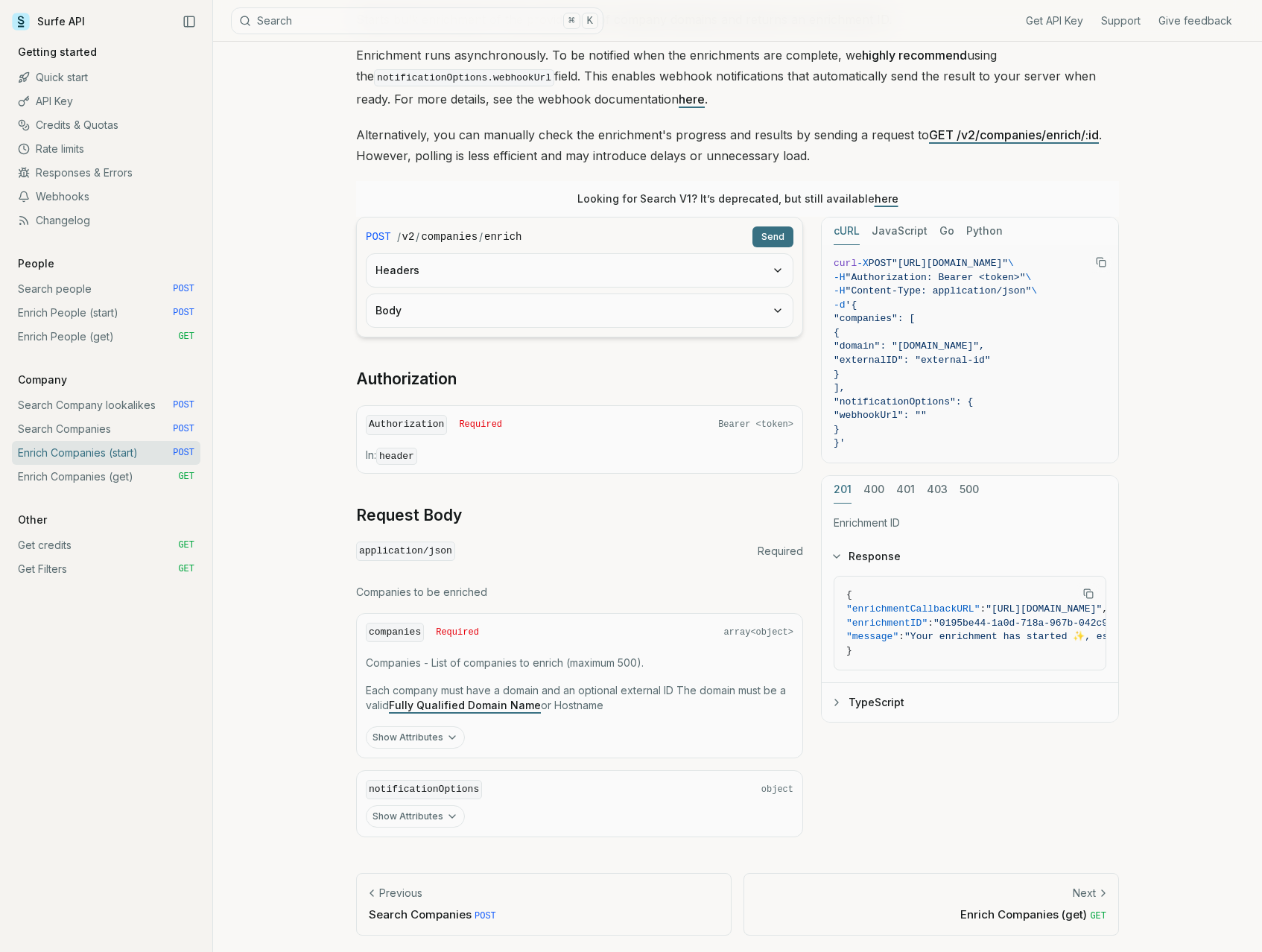
click at [442, 736] on button "Show Attributes" at bounding box center [415, 737] width 99 height 22
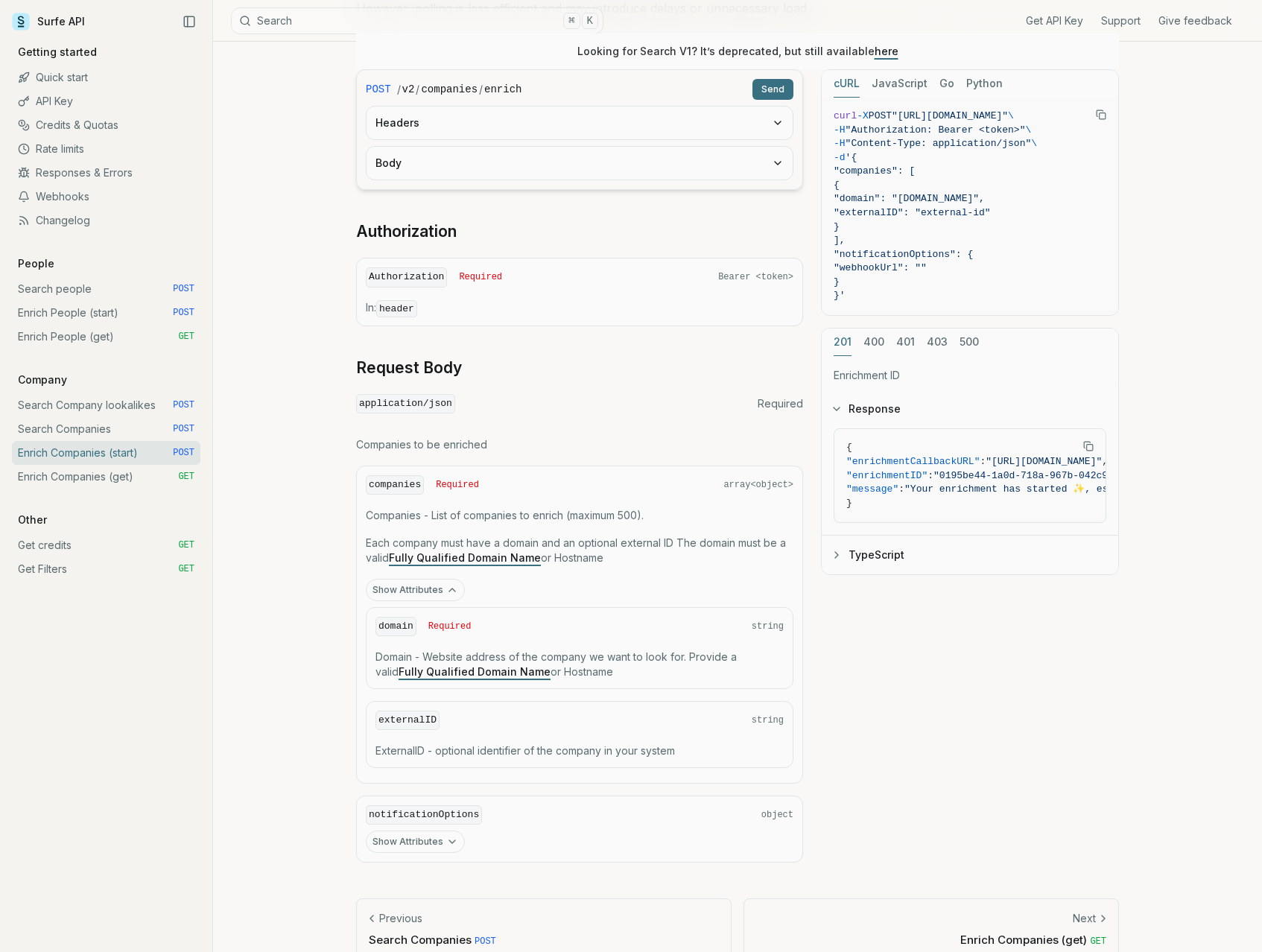
scroll to position [359, 0]
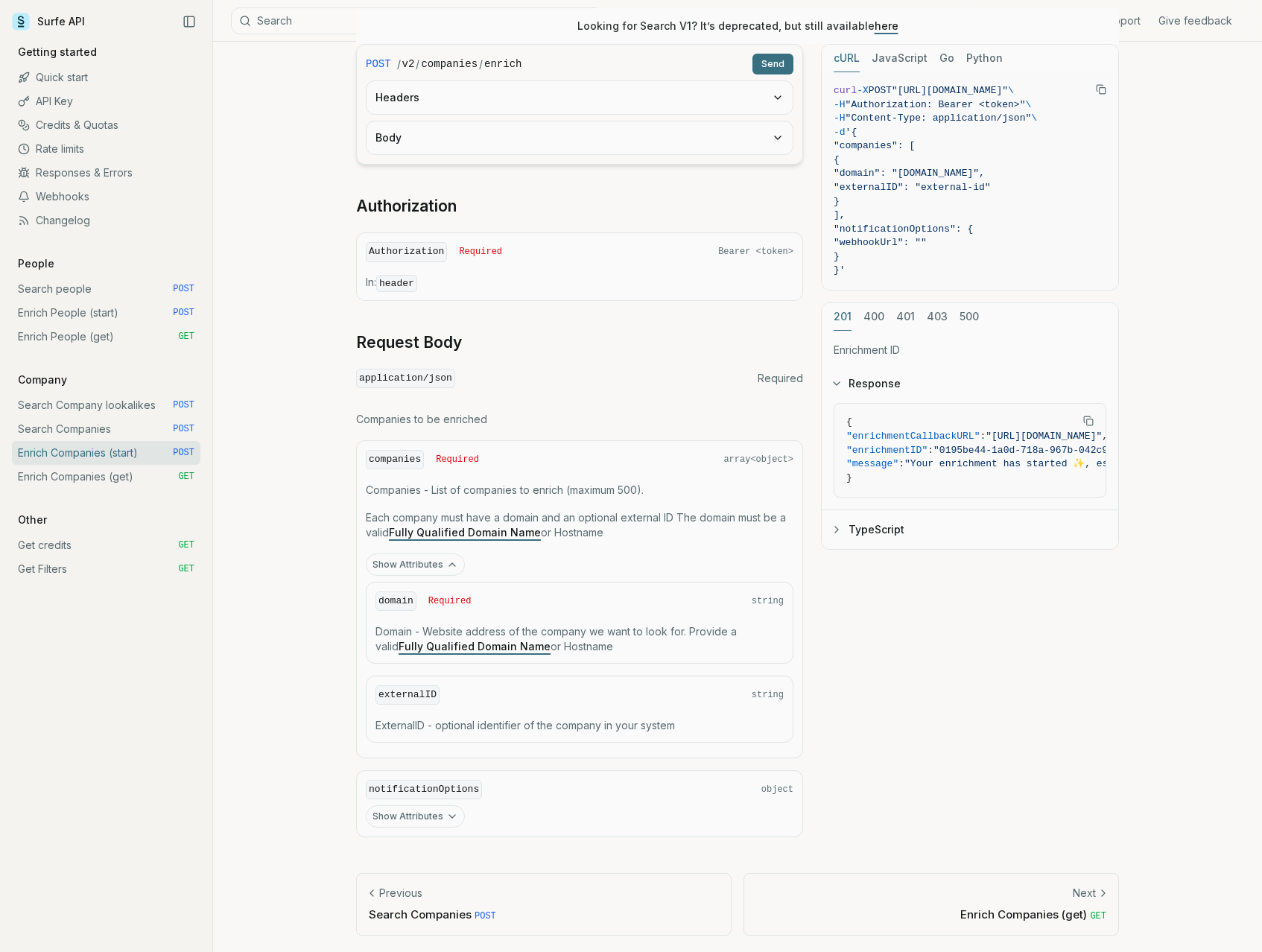
click at [436, 568] on button "Show Attributes" at bounding box center [415, 565] width 99 height 22
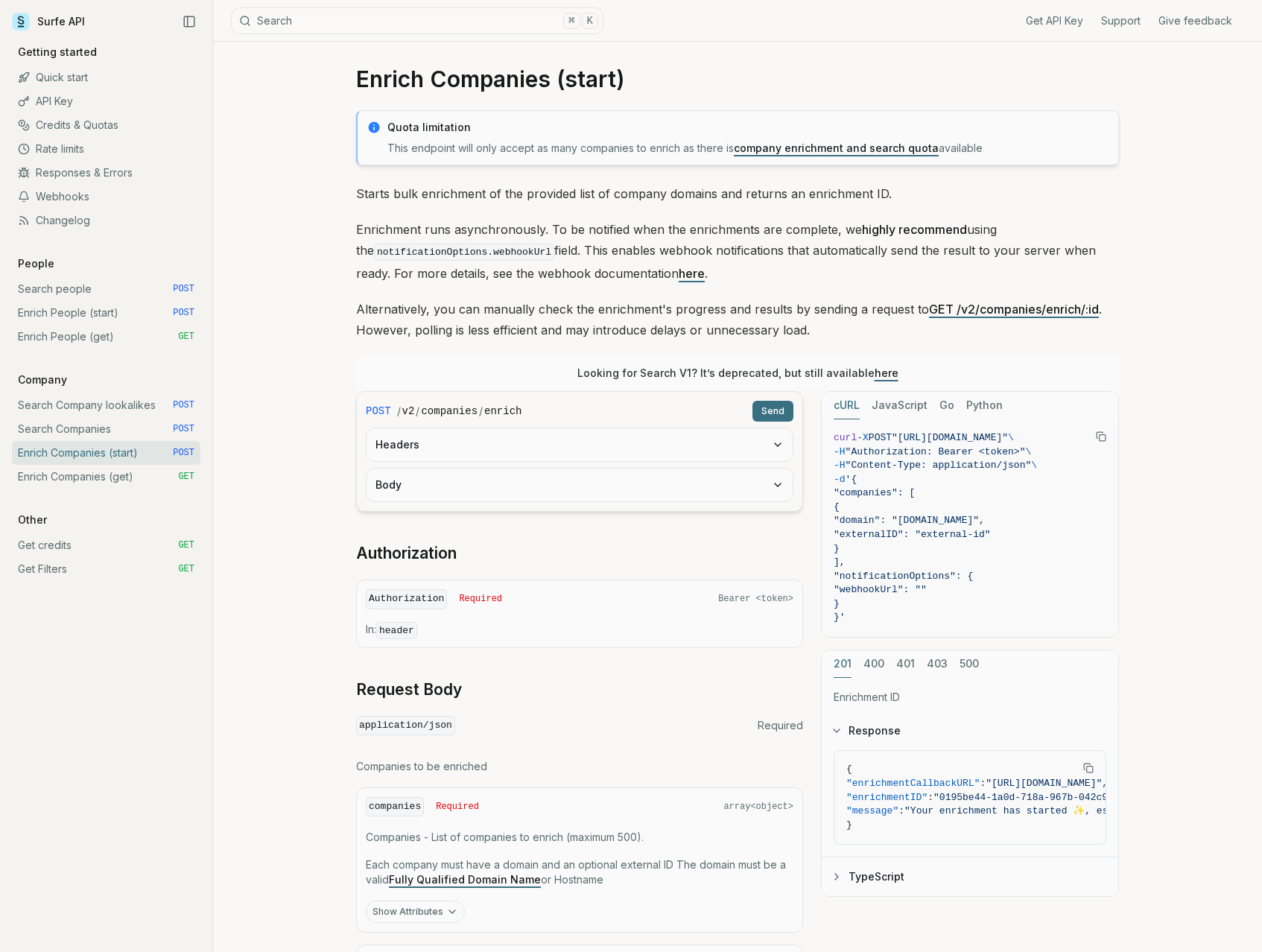
scroll to position [0, 0]
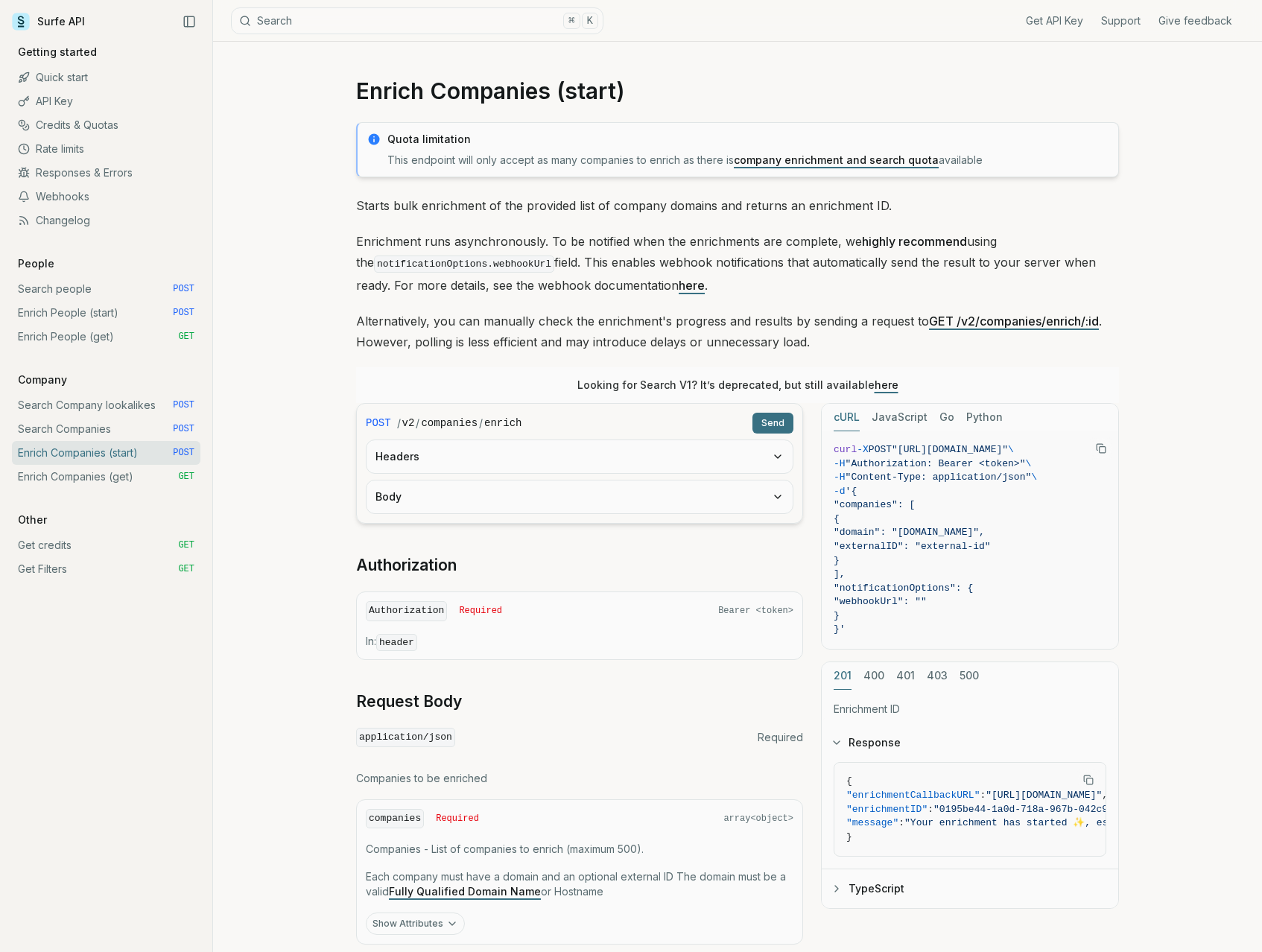
click at [91, 437] on link "Search Companies POST" at bounding box center [106, 429] width 189 height 24
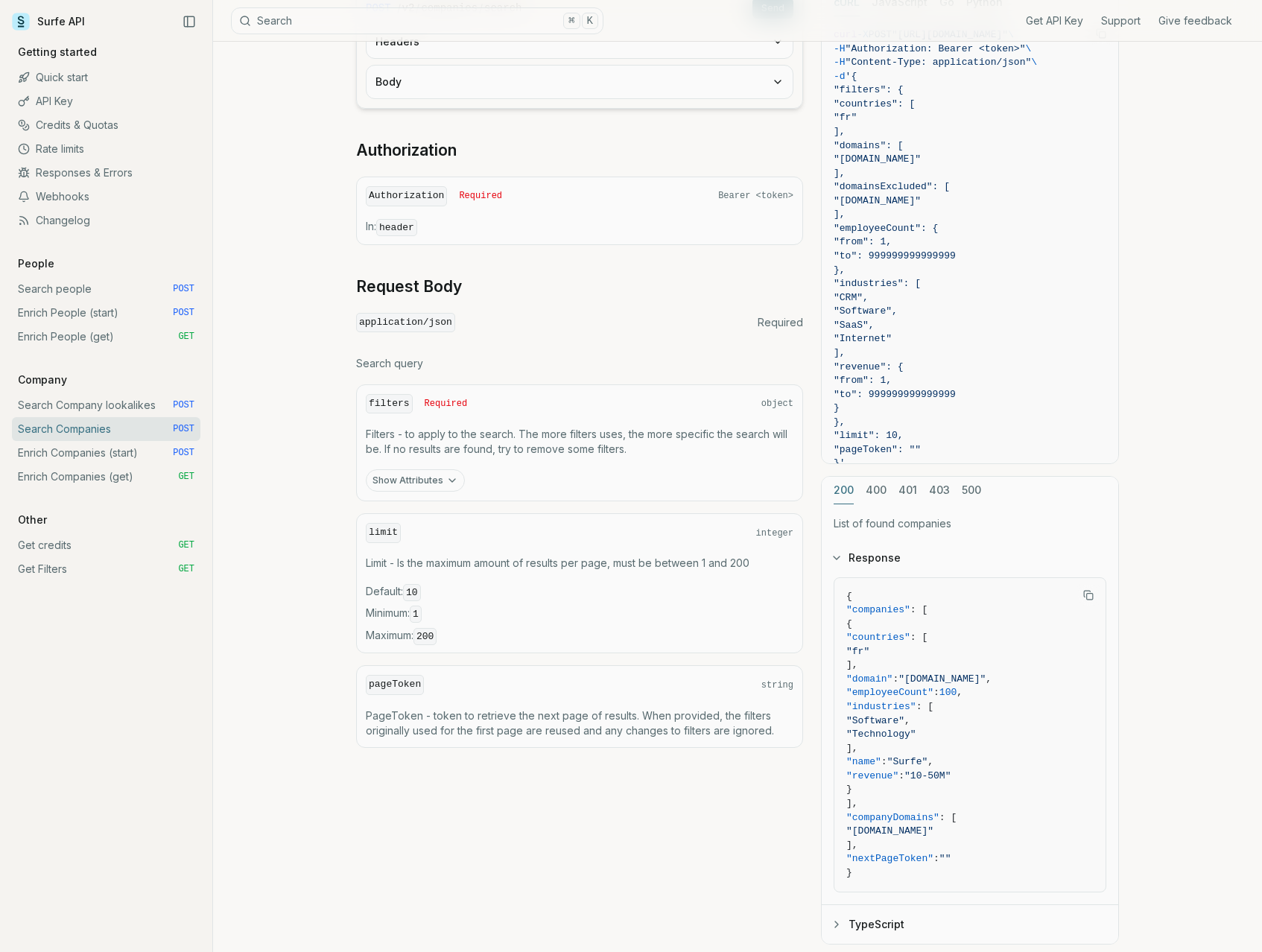
scroll to position [351, 0]
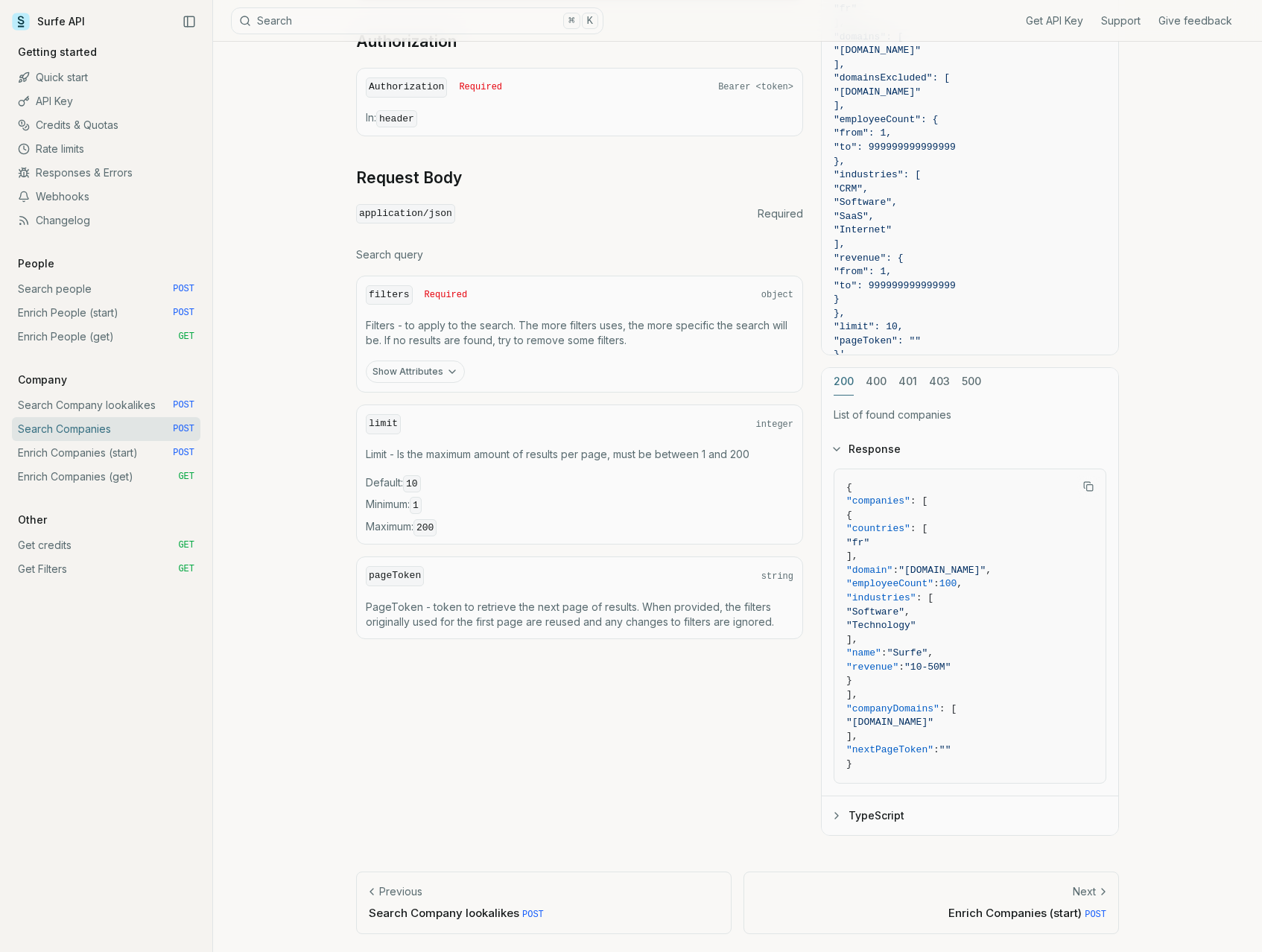
click at [116, 457] on link "Enrich Companies (start) POST" at bounding box center [106, 453] width 189 height 24
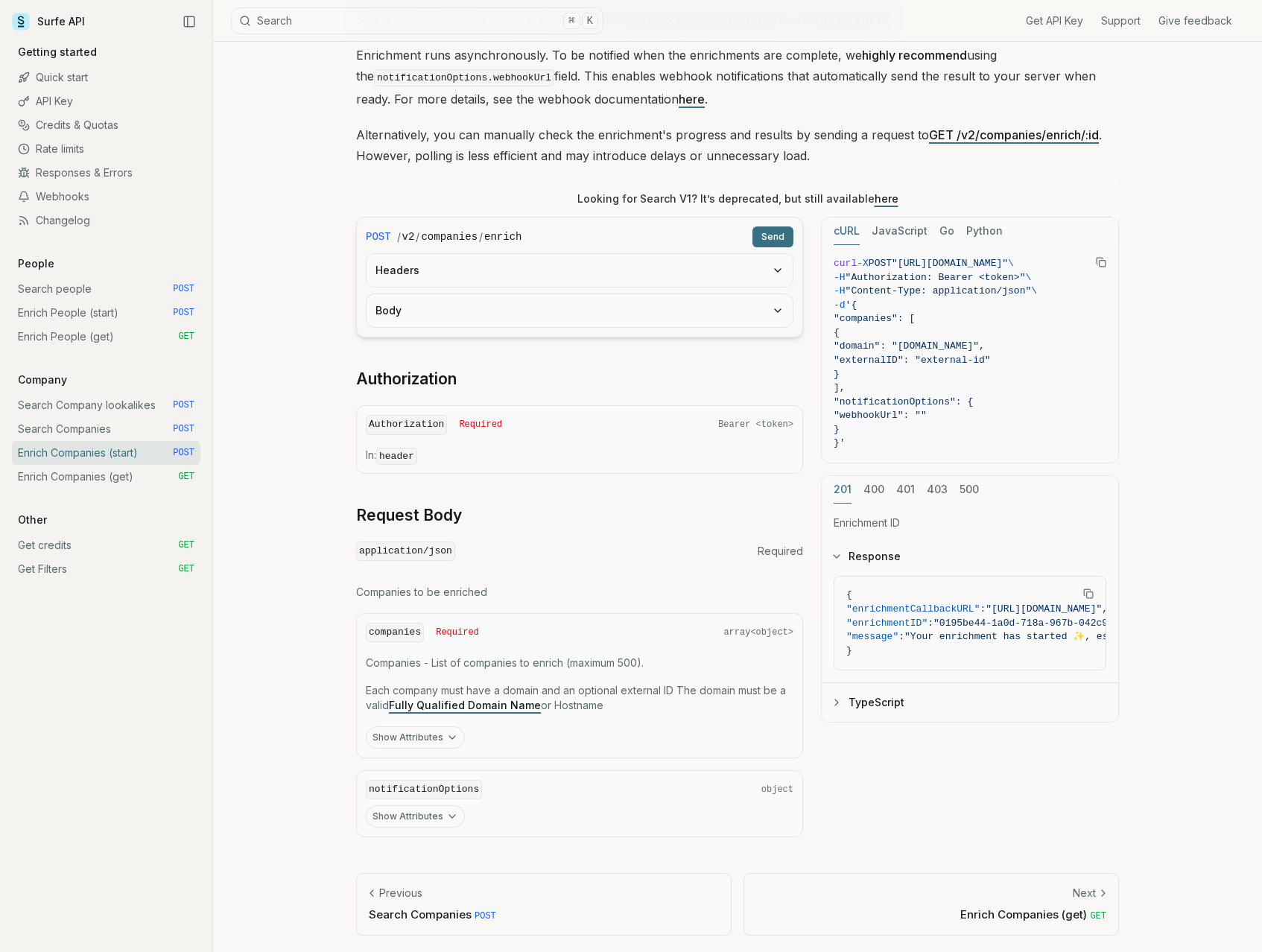
click at [446, 811] on icon "button" at bounding box center [452, 816] width 12 height 12
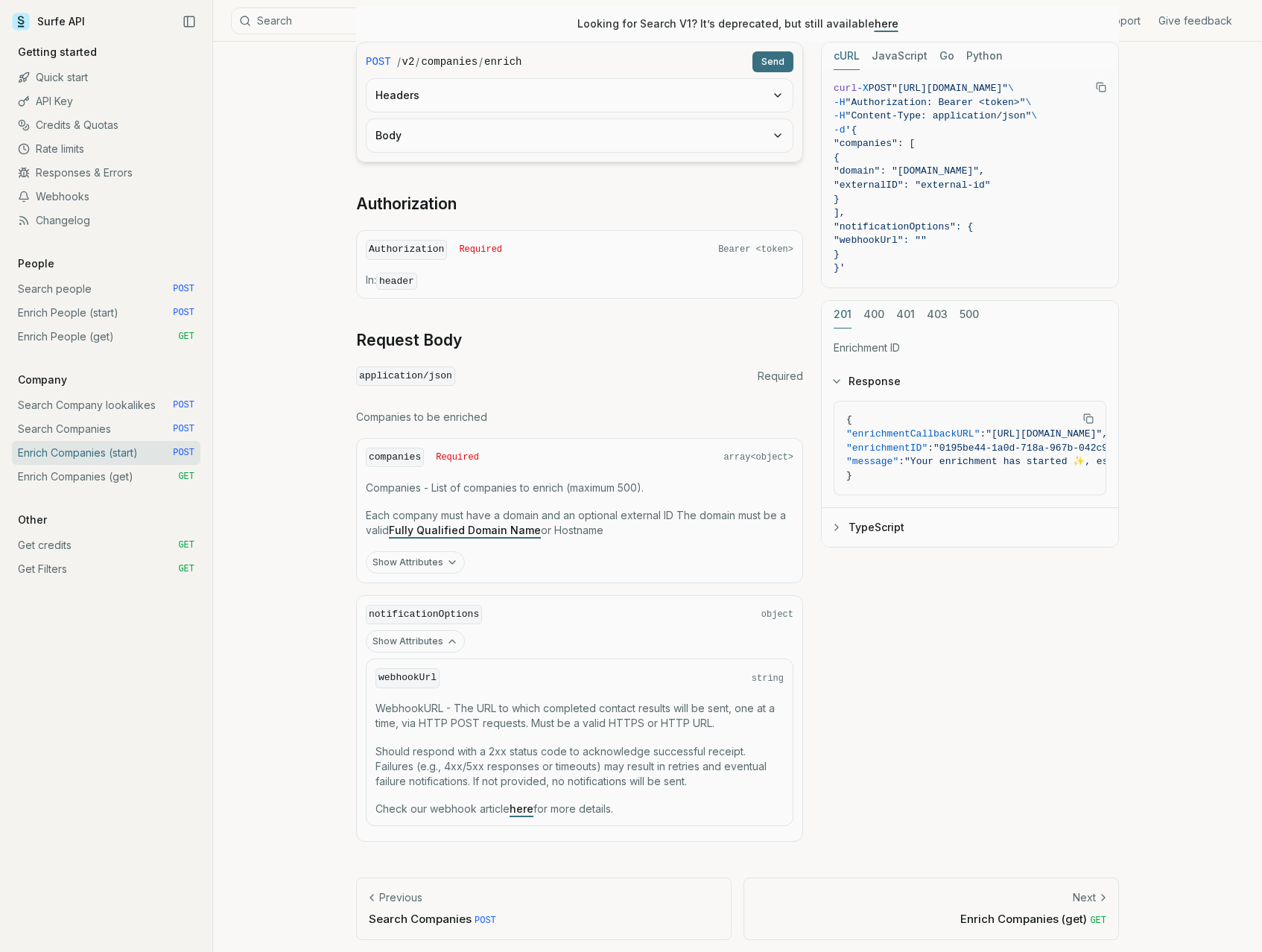
scroll to position [366, 0]
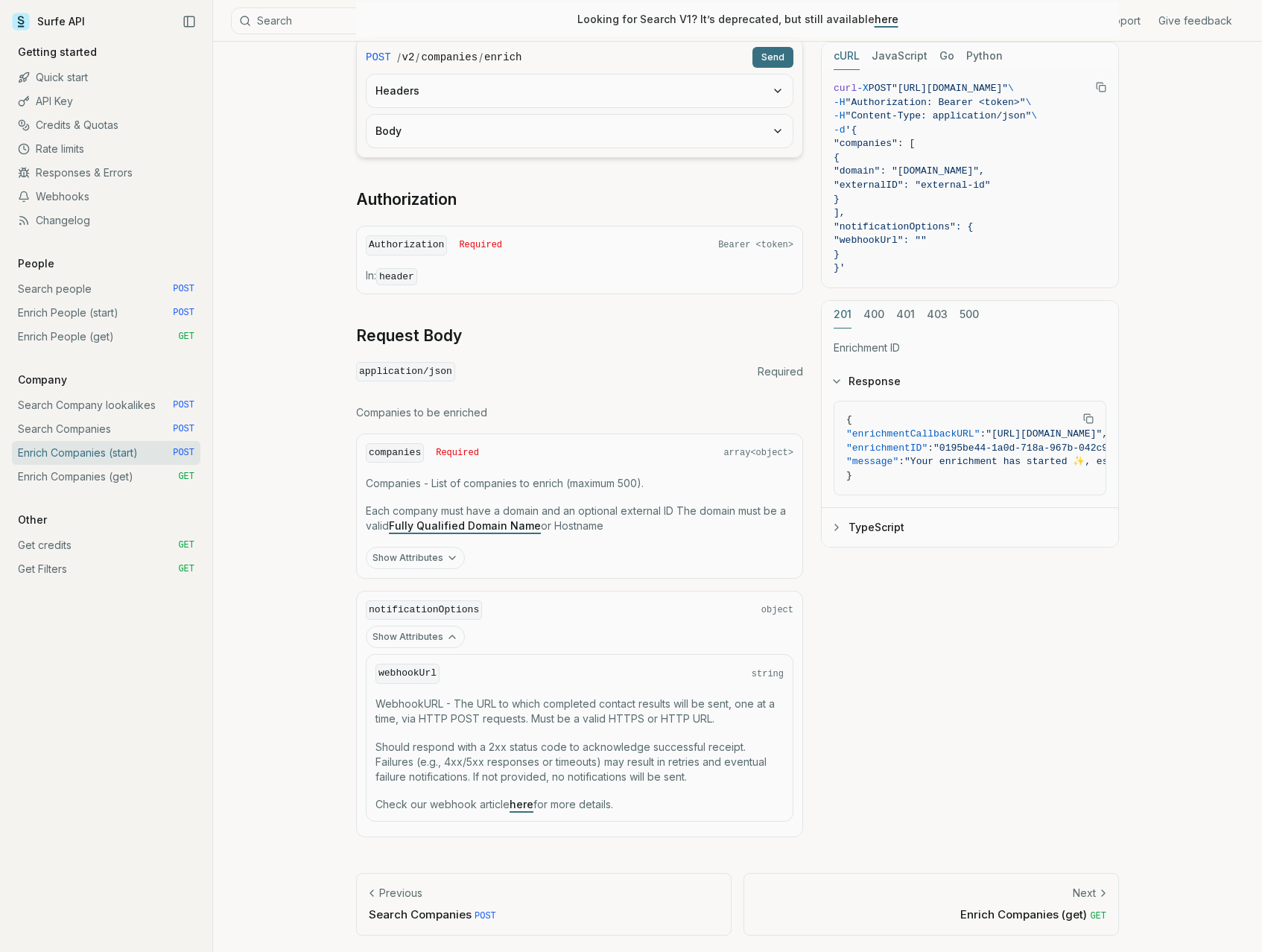
click at [432, 642] on button "Show Attributes" at bounding box center [415, 637] width 99 height 22
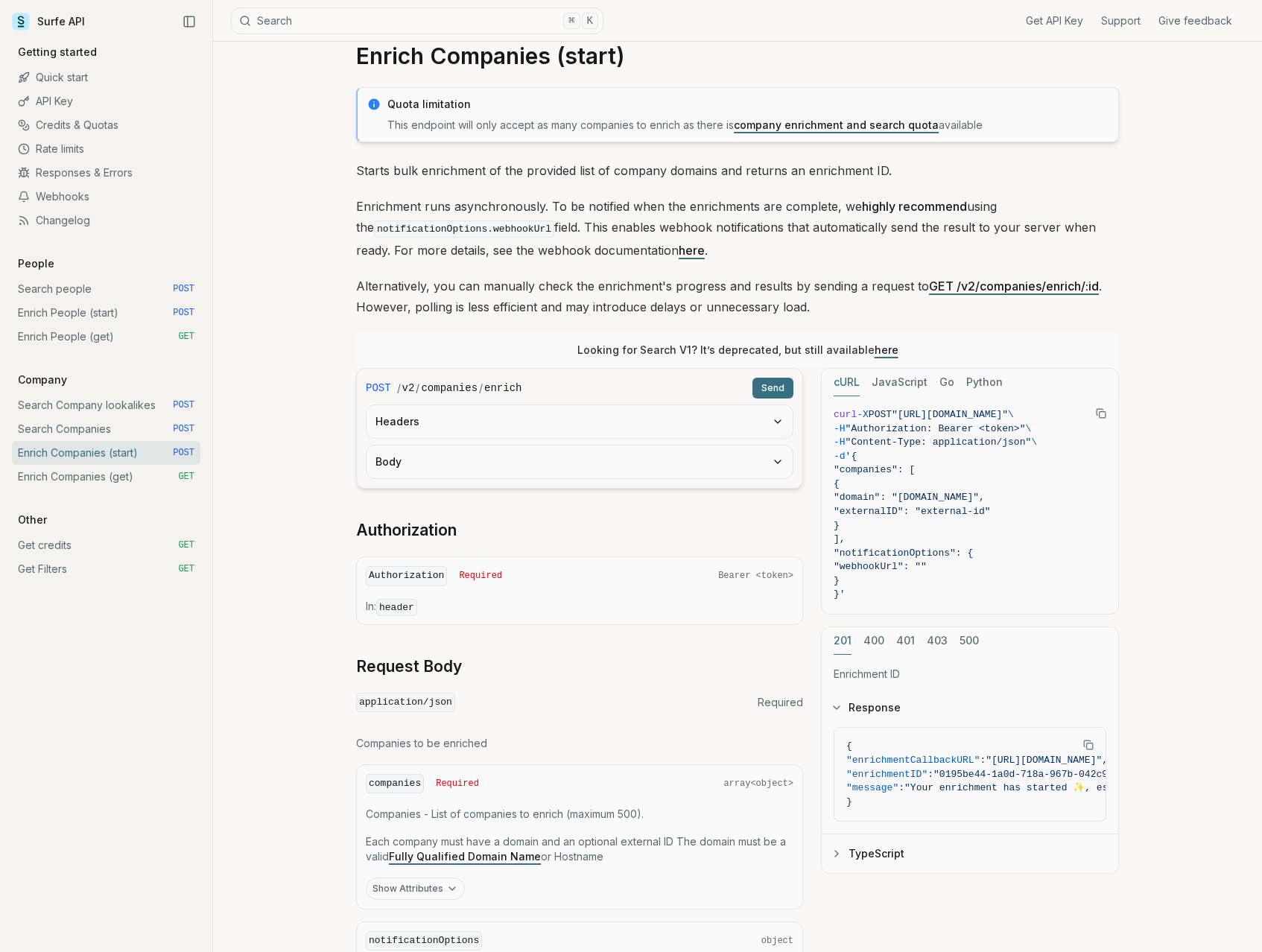
scroll to position [32, 0]
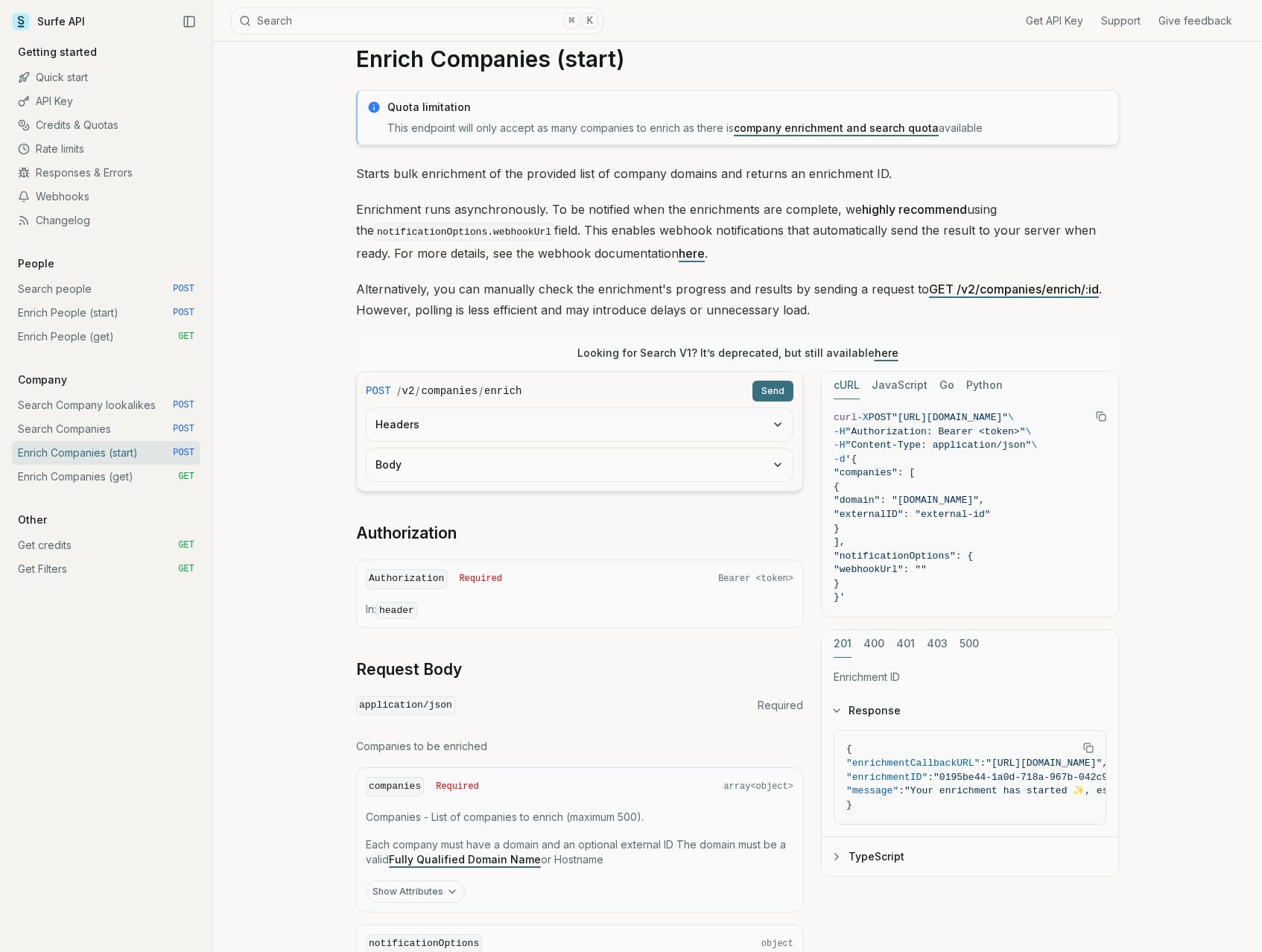
click at [113, 465] on link "Enrich Companies (get) GET" at bounding box center [106, 477] width 189 height 24
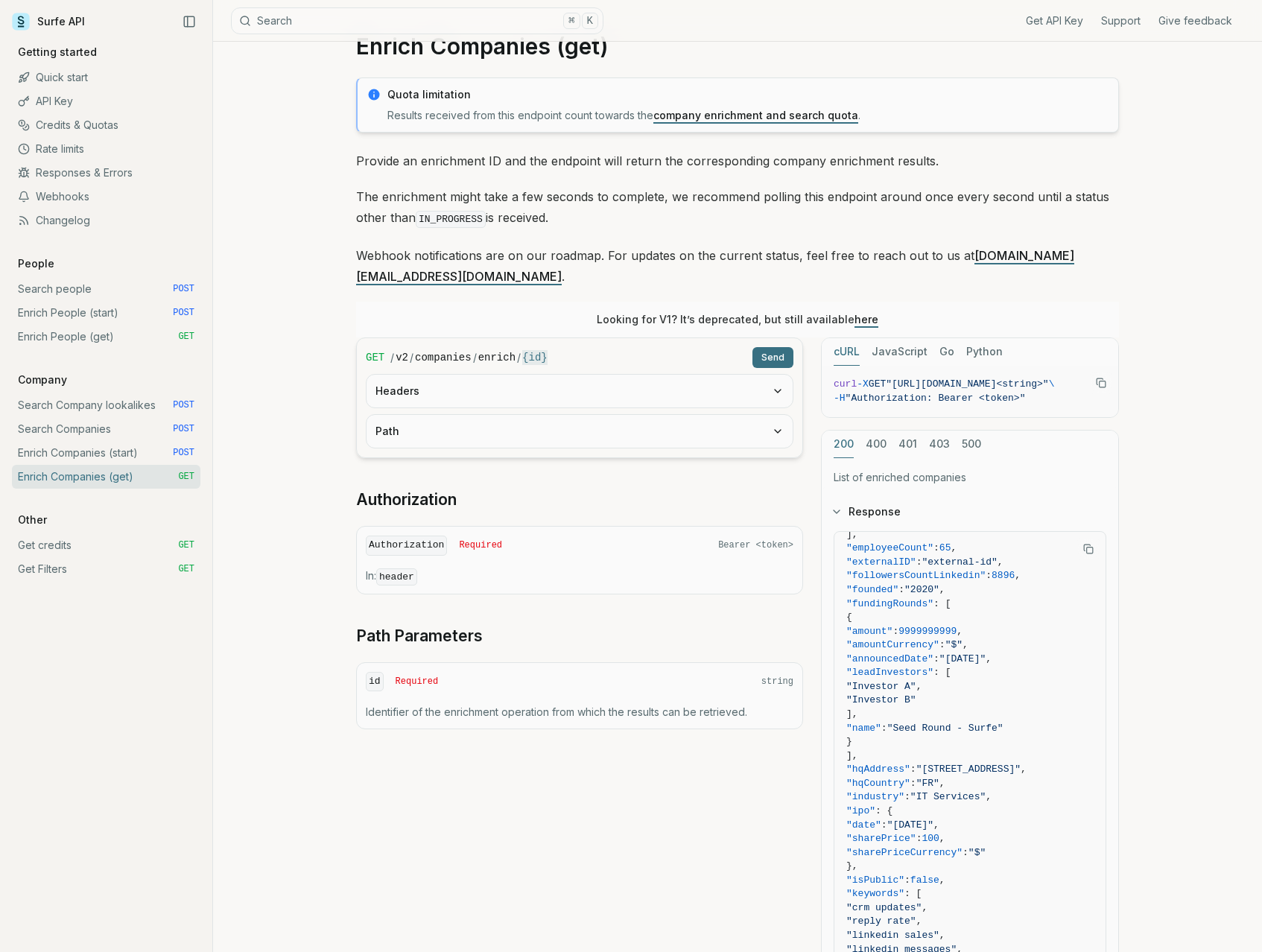
scroll to position [25, 0]
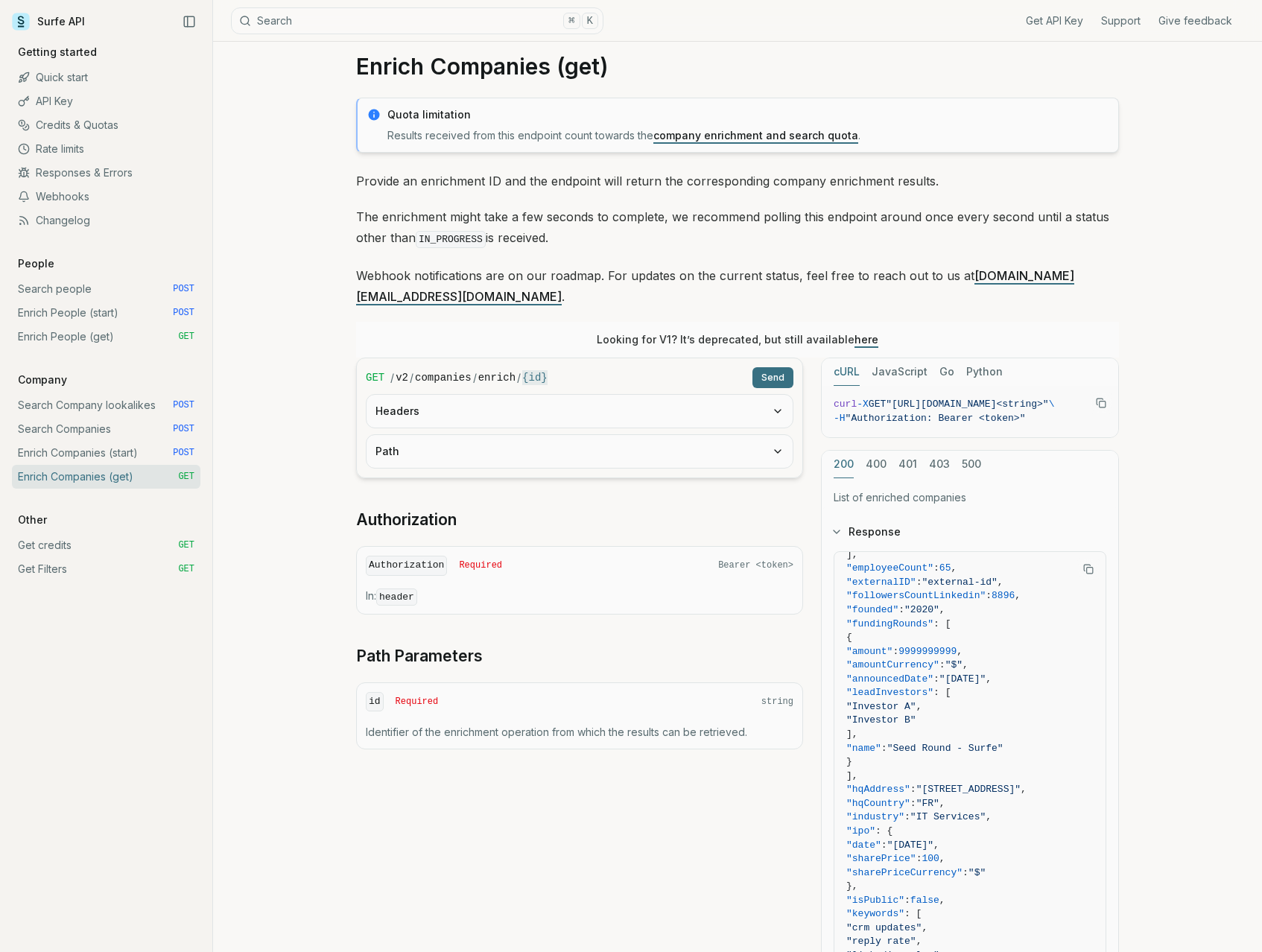
click at [145, 446] on link "Enrich Companies (start) POST" at bounding box center [106, 453] width 189 height 24
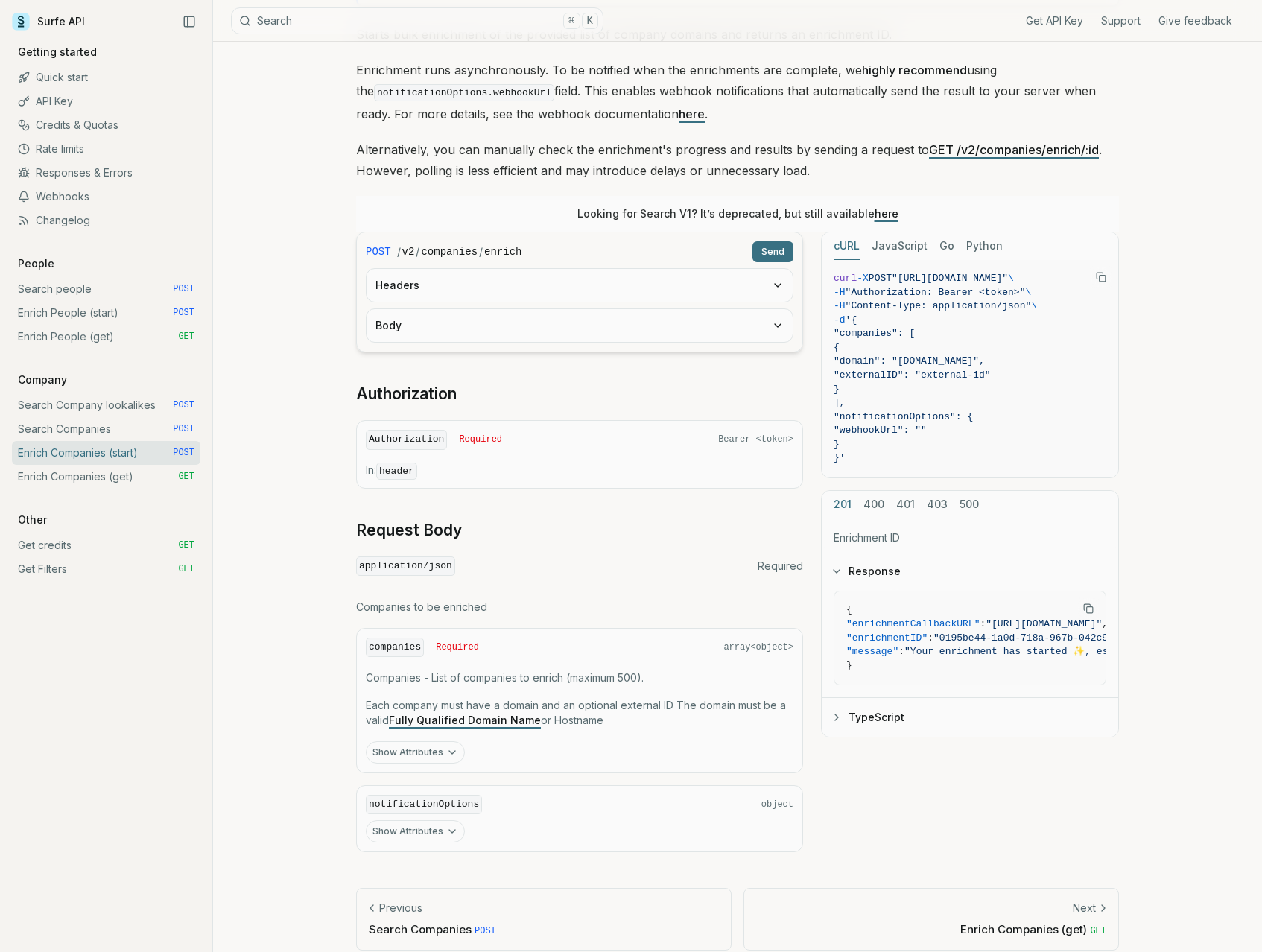
scroll to position [186, 0]
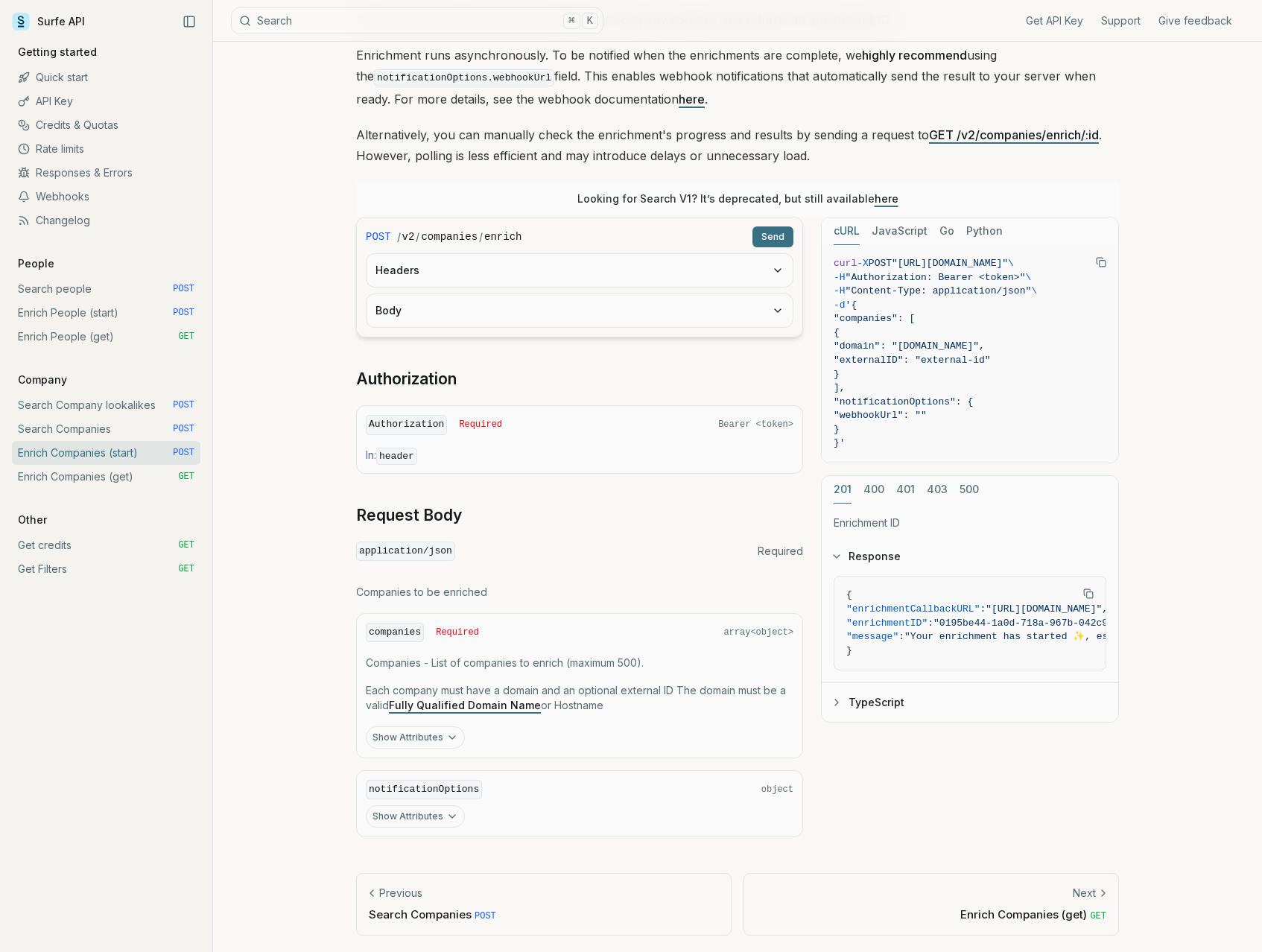
click at [13, 100] on link "API Key" at bounding box center [106, 101] width 189 height 24
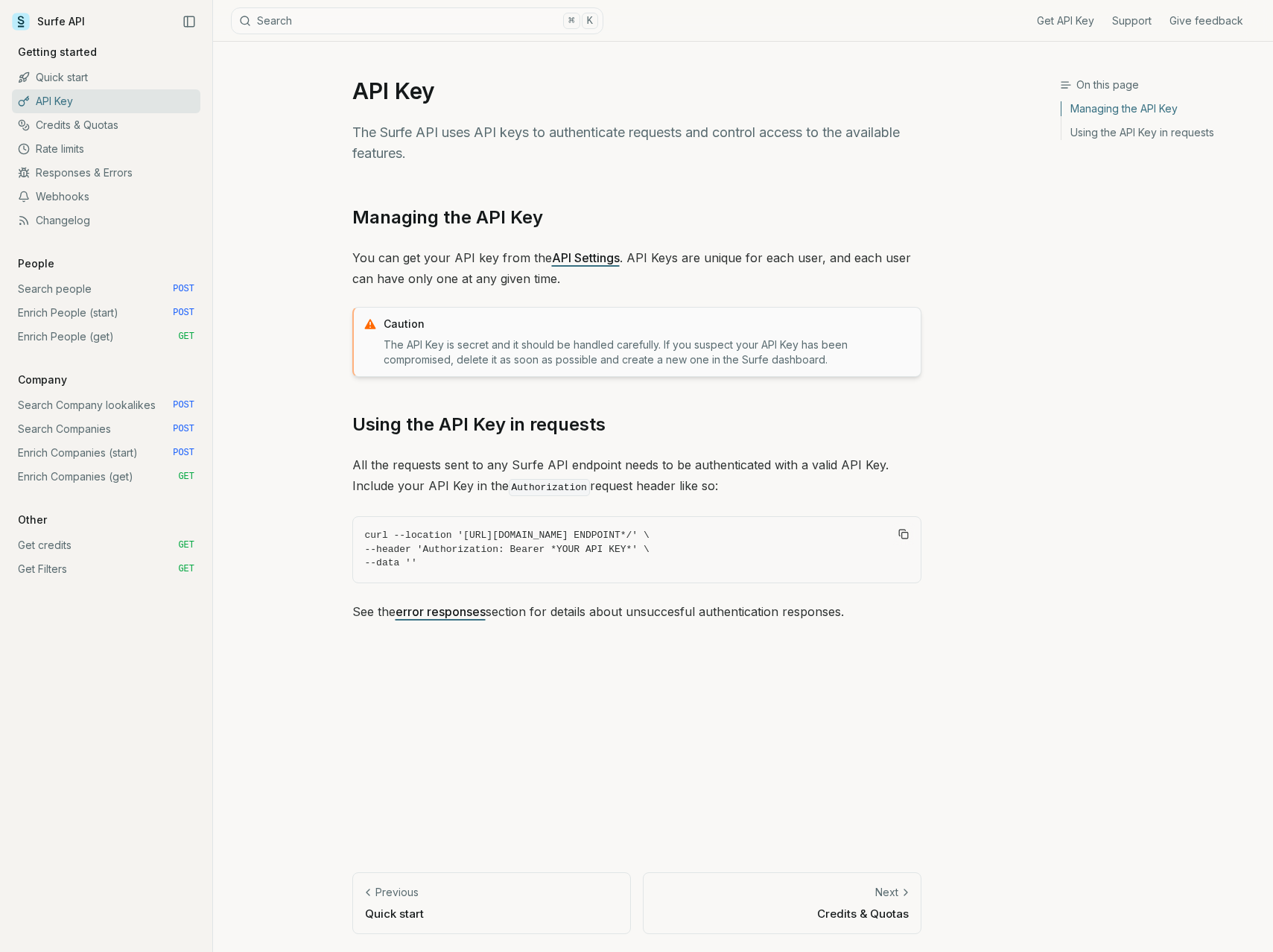
click at [73, 80] on link "Quick start" at bounding box center [106, 77] width 188 height 24
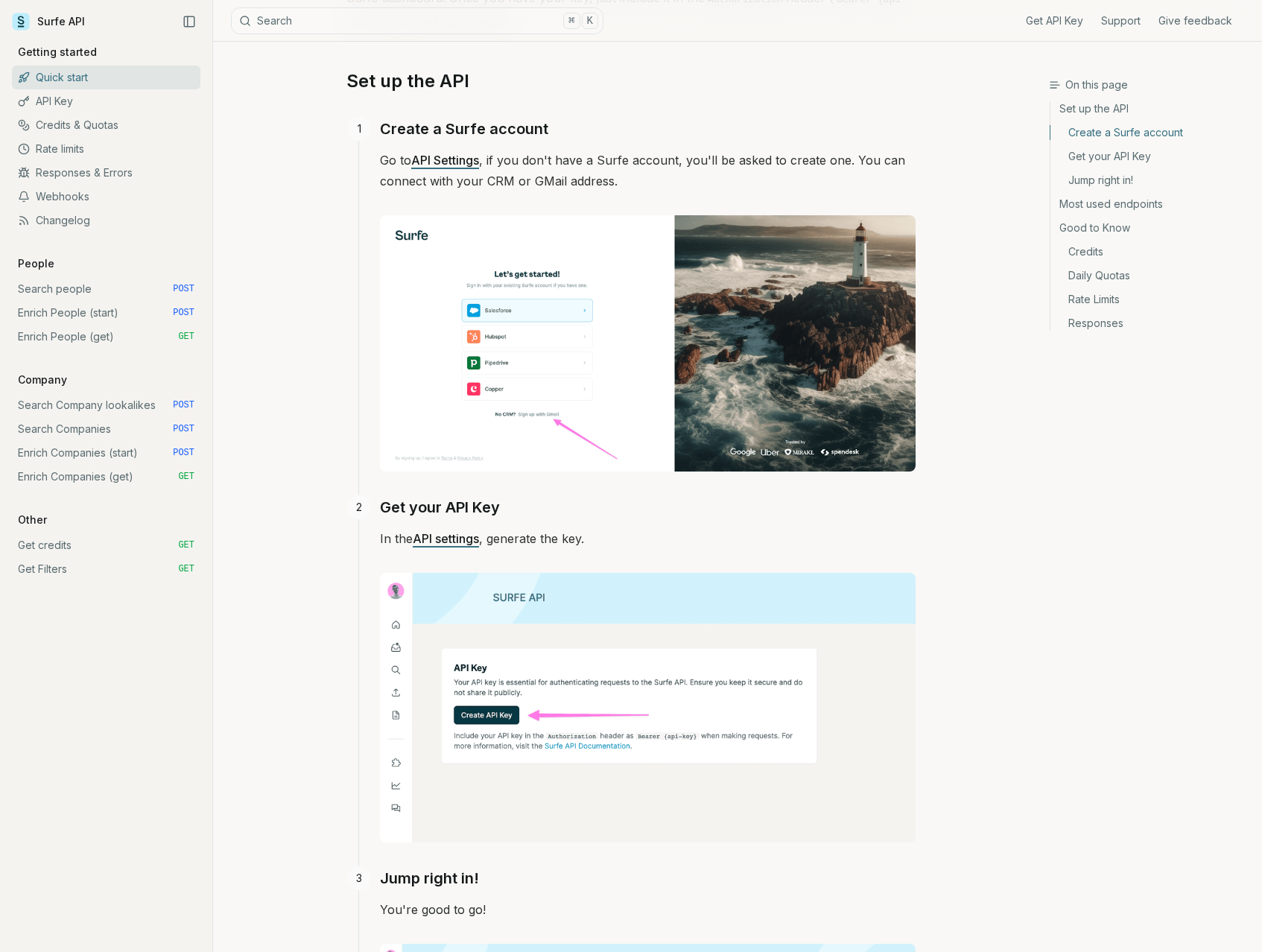
scroll to position [236, 0]
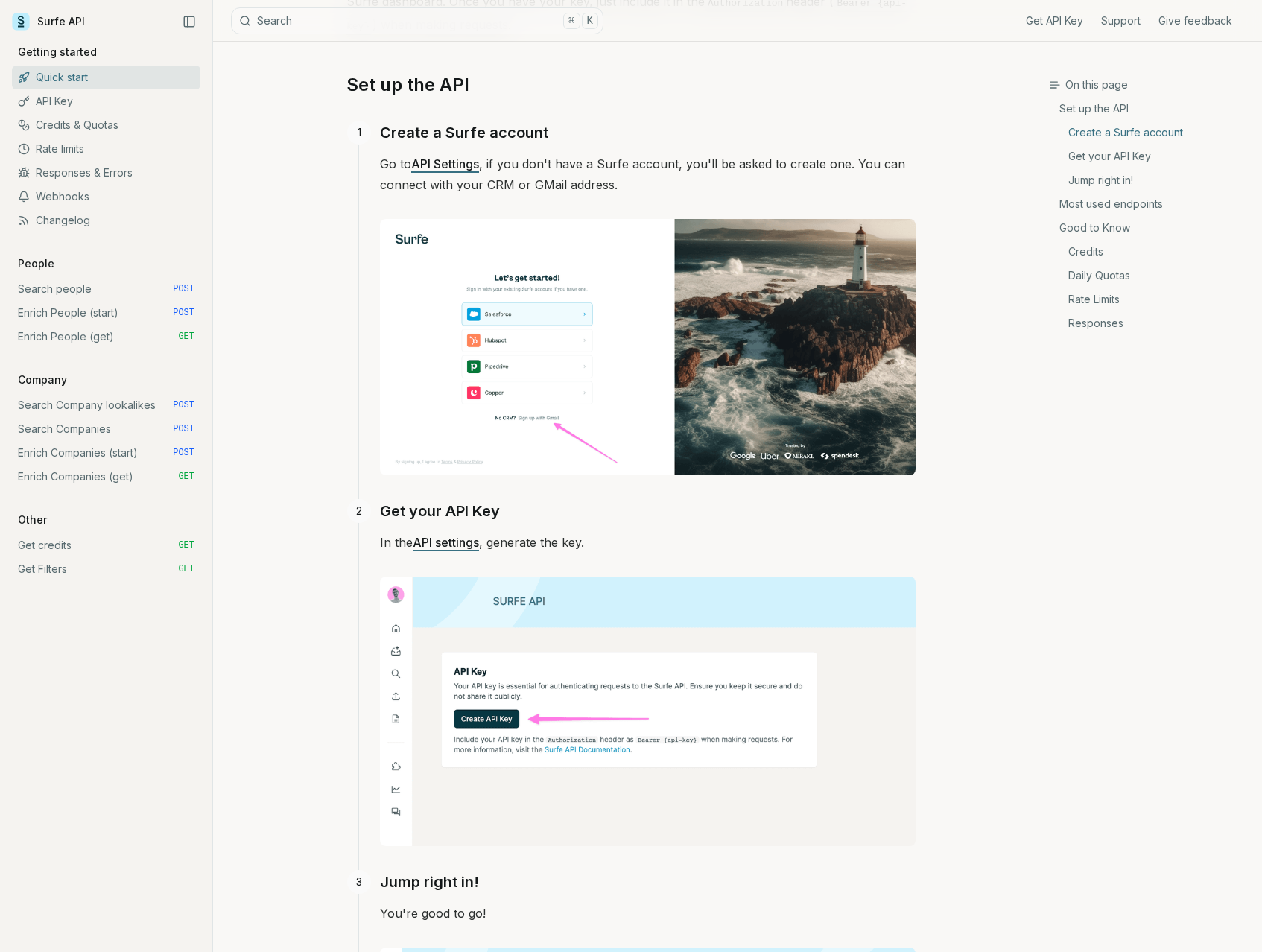
click at [59, 455] on link "Enrich Companies (start) POST" at bounding box center [106, 453] width 189 height 24
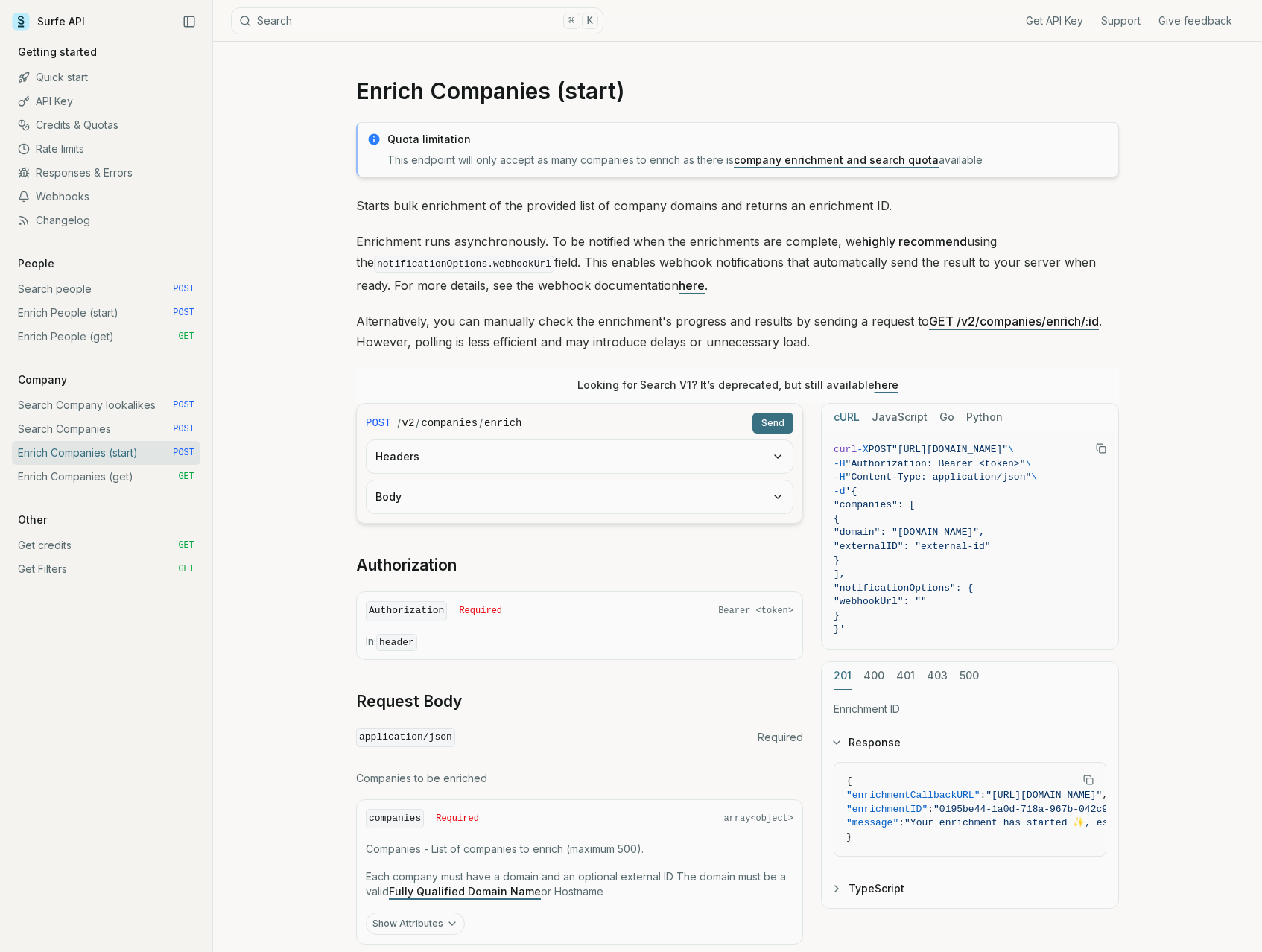
click at [125, 321] on link "Enrich People (start) POST" at bounding box center [106, 313] width 189 height 24
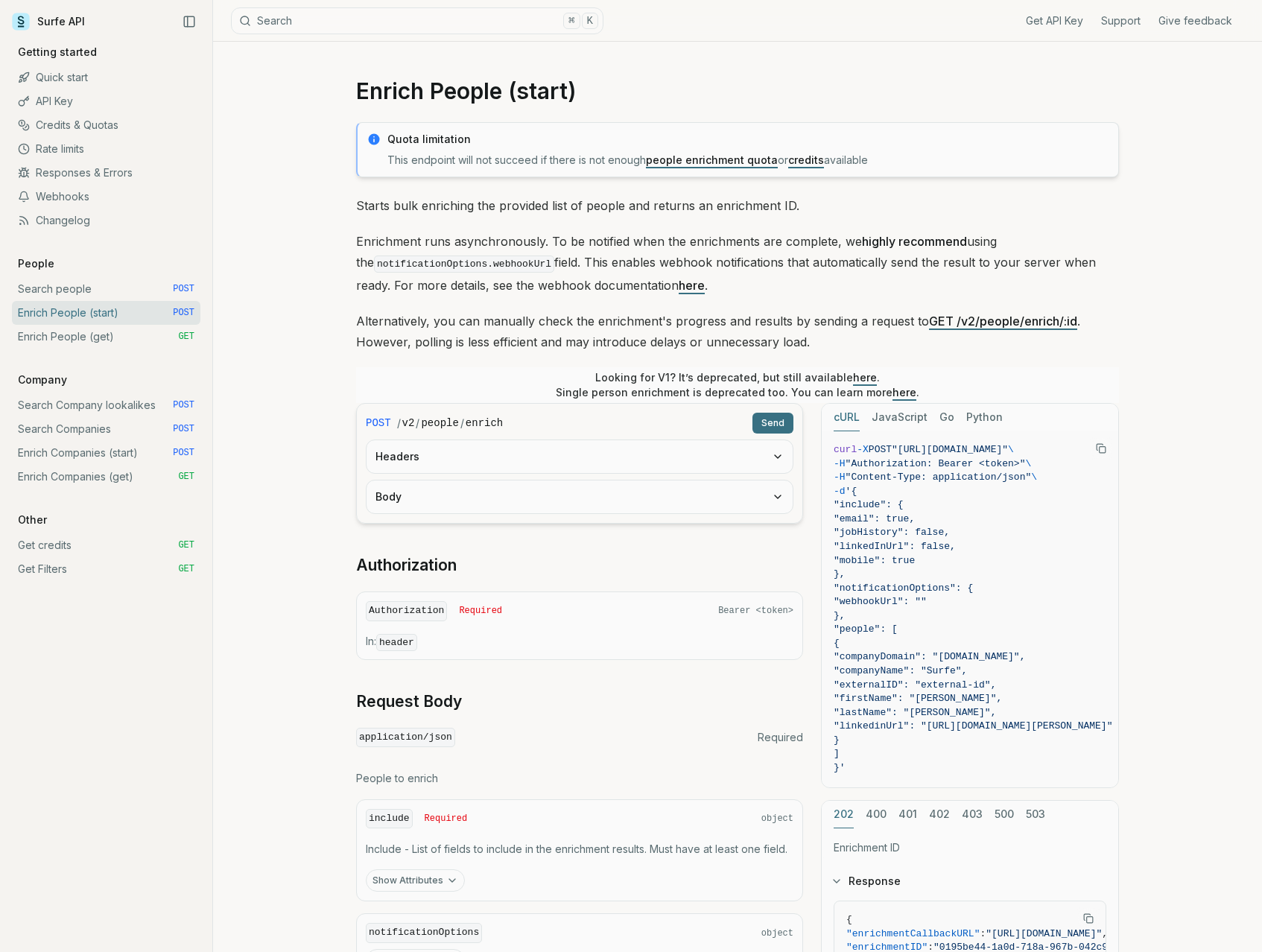
click at [123, 333] on link "Enrich People (get) GET" at bounding box center [106, 337] width 189 height 24
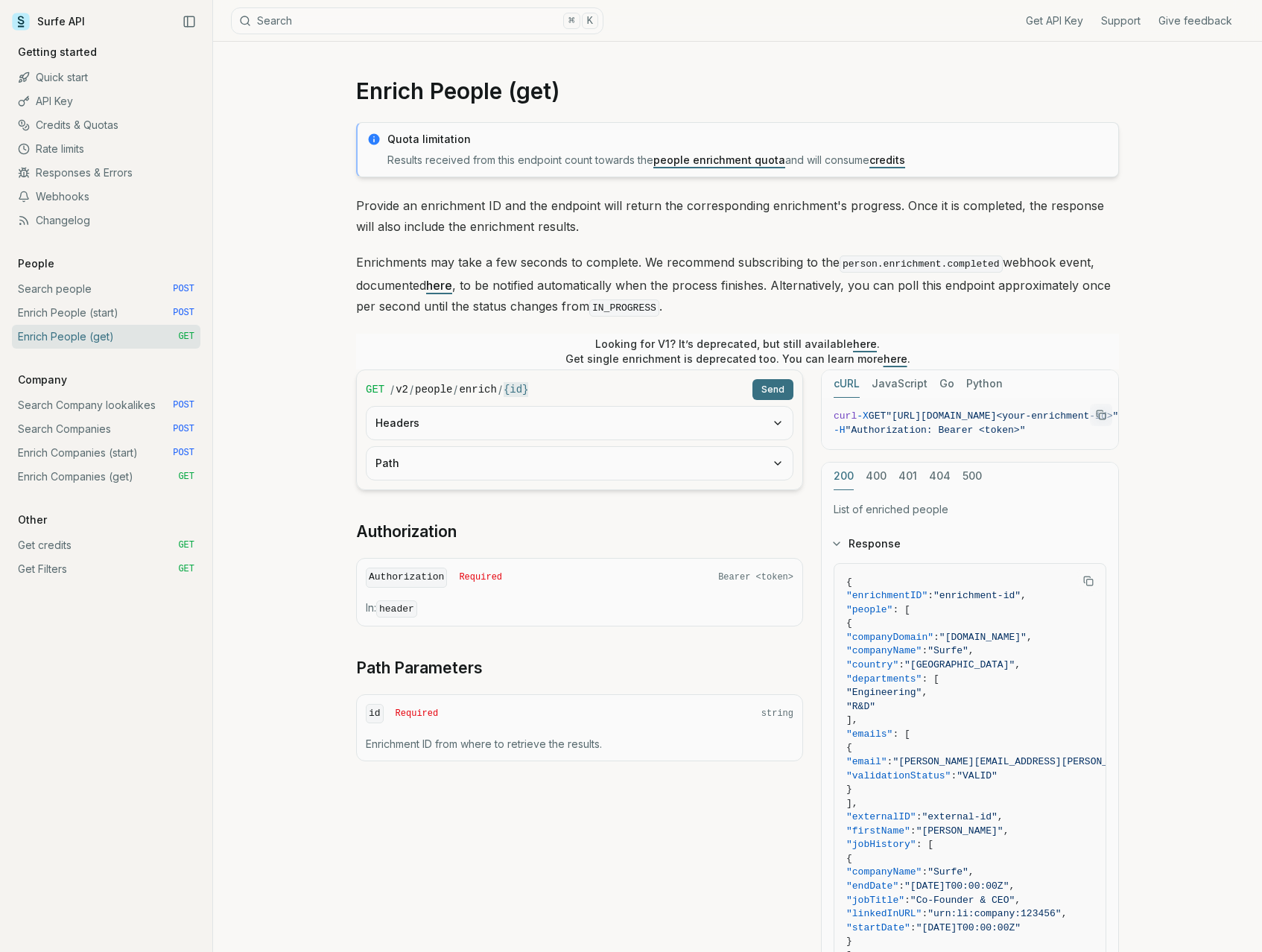
click at [123, 321] on link "Enrich People (start) POST" at bounding box center [106, 313] width 189 height 24
